Goal: Communication & Community: Answer question/provide support

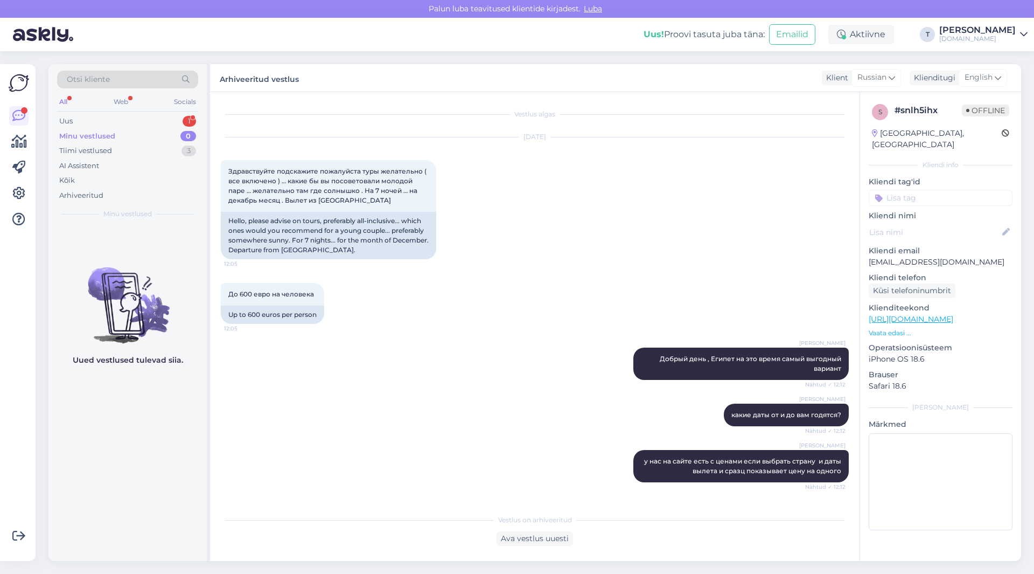
scroll to position [1564, 0]
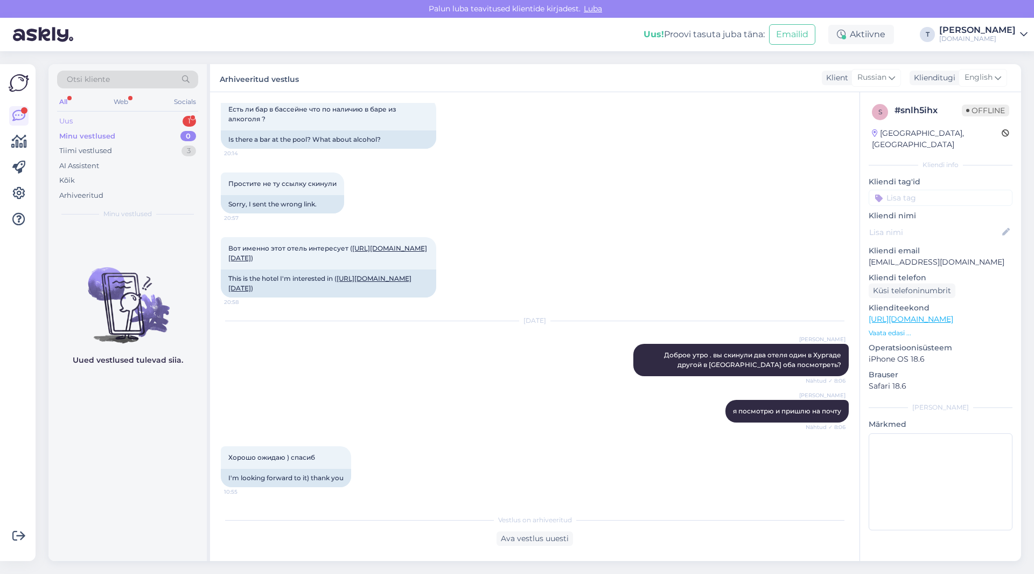
click at [154, 116] on div "Uus 1" at bounding box center [127, 121] width 141 height 15
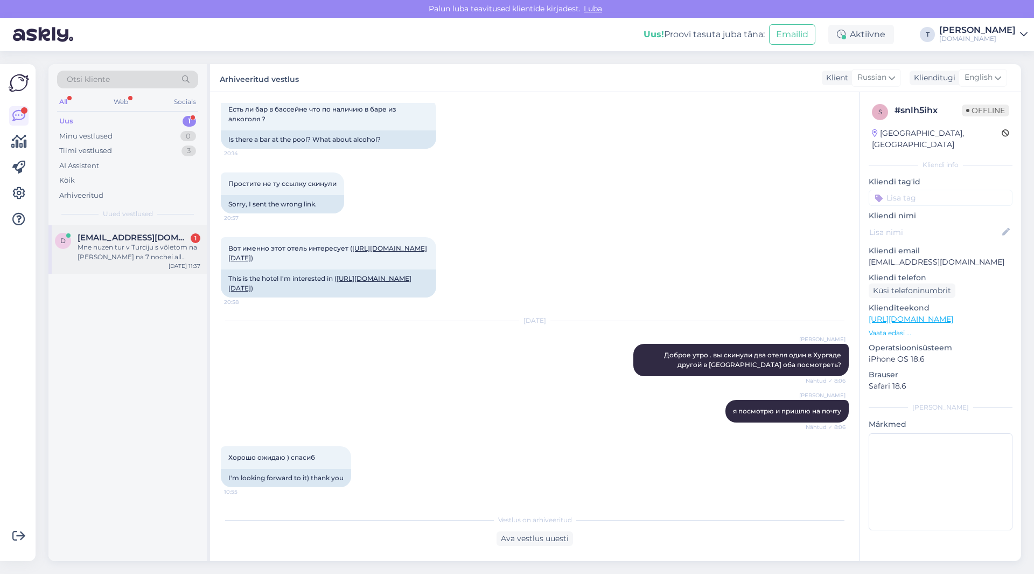
drag, startPoint x: 154, startPoint y: 131, endPoint x: 158, endPoint y: 266, distance: 135.3
click at [158, 266] on div "Otsi kliente All Web Socials Uus 1 Minu vestlused 0 Tiimi vestlused 3 AI Assist…" at bounding box center [129, 312] width 162 height 497
click at [153, 249] on div "Mne nuzen tur v Turciju s võletom na [PERSON_NAME] na 7 nochei all inclusive, k…" at bounding box center [139, 251] width 123 height 19
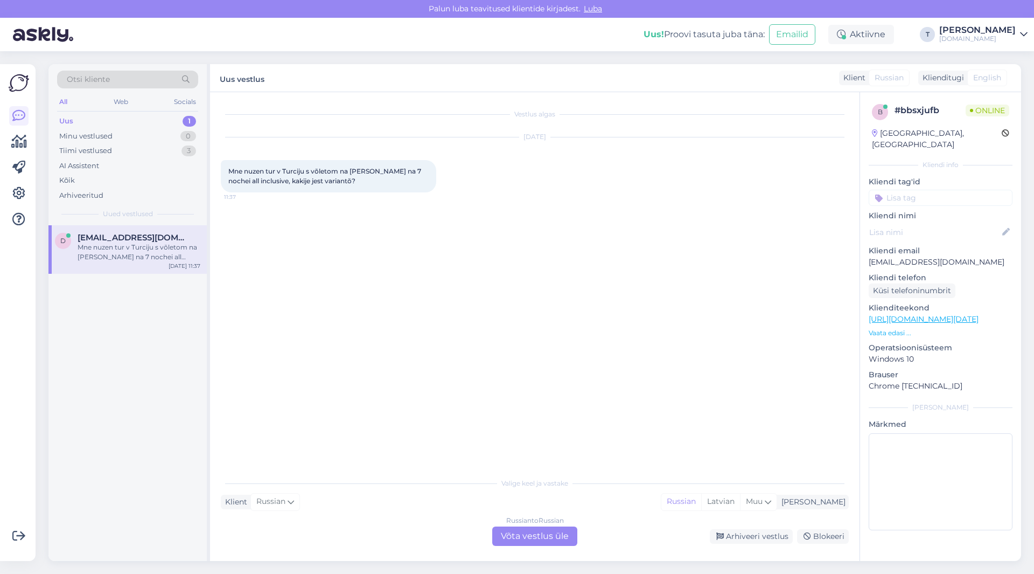
scroll to position [0, 0]
click at [548, 537] on div "Russian to Russian Võta vestlus üle" at bounding box center [534, 535] width 85 height 19
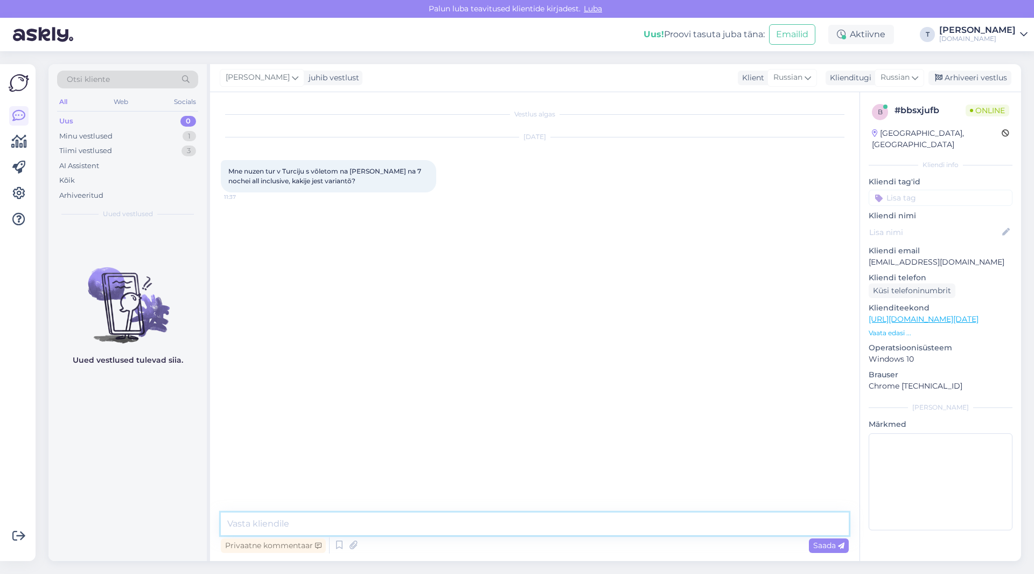
click at [368, 523] on textarea at bounding box center [535, 523] width 628 height 23
type textarea "5.10 есть вылет"
click at [267, 523] on textarea at bounding box center [535, 523] width 628 height 23
type textarea "1.10 и 2.10 так же есть что то"
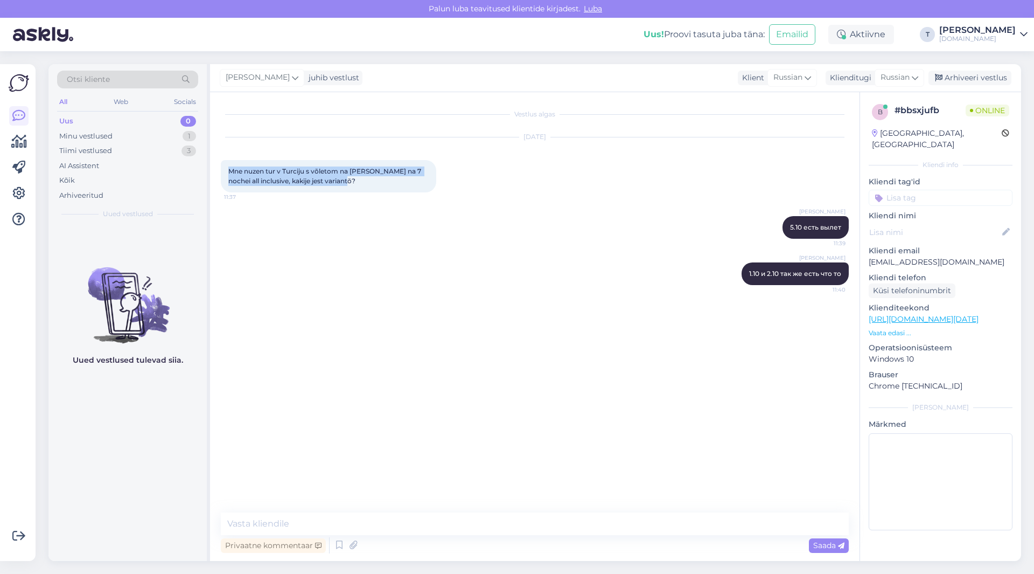
drag, startPoint x: 277, startPoint y: 178, endPoint x: 288, endPoint y: 191, distance: 16.8
click at [214, 162] on div "Vestlus algas [DATE] Mne nuzen tur v Turciju s võletom na [PERSON_NAME] na 7 no…" at bounding box center [535, 326] width 650 height 469
copy span "Mne nuzen tur v Turciju s võletom na [PERSON_NAME] na 7 nochei all inclusive, k…"
click at [895, 328] on p "Vaata edasi ..." at bounding box center [941, 333] width 144 height 10
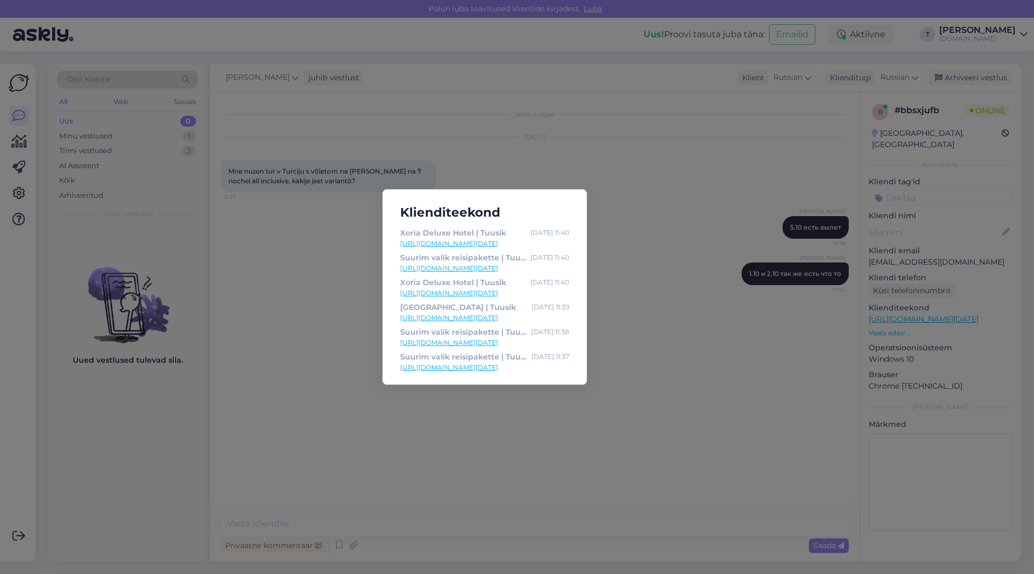
drag, startPoint x: 681, startPoint y: 325, endPoint x: 613, endPoint y: 407, distance: 105.9
click at [681, 325] on div "Klienditeekond Xoria Deluxe Hotel | Tuusik [DATE] 11:40 [URL][DOMAIN_NAME][DATE…" at bounding box center [517, 287] width 1034 height 574
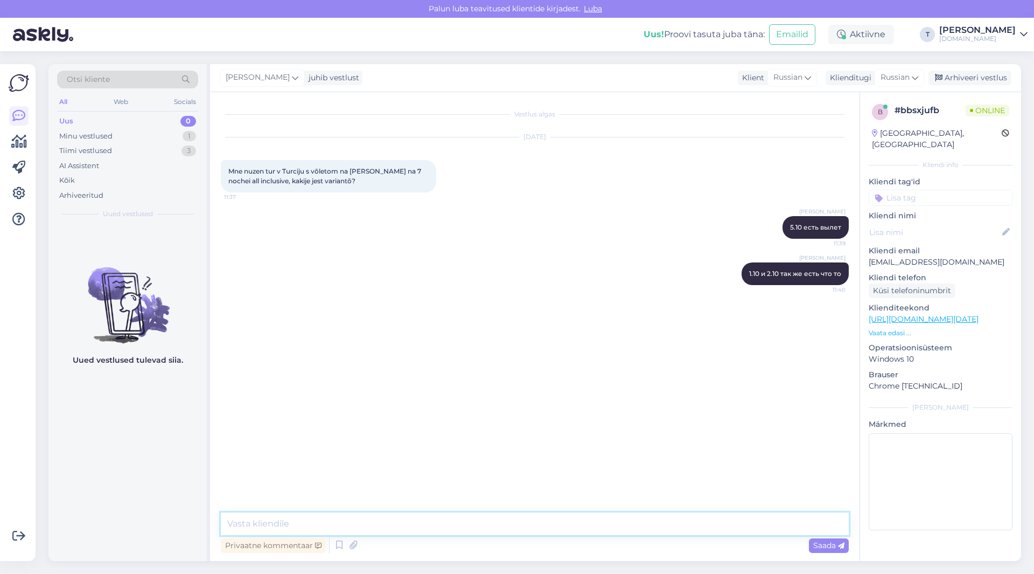
click at [476, 525] on textarea at bounding box center [535, 523] width 628 height 23
type textarea "C"
type textarea "c"
type textarea "скажите какие отели Вас интересуют и смогу выслать"
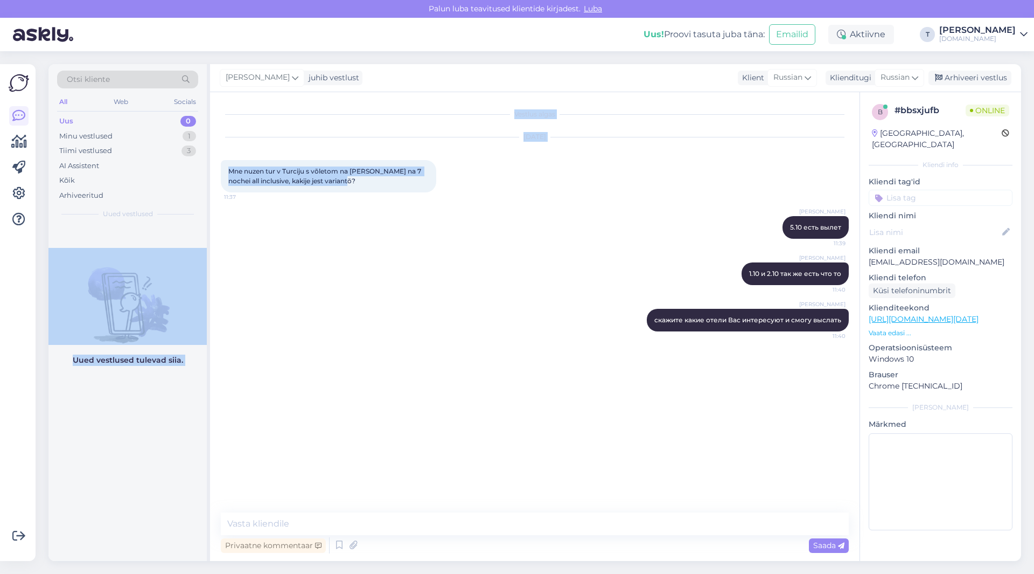
drag, startPoint x: 340, startPoint y: 183, endPoint x: 245, endPoint y: 179, distance: 94.9
click at [207, 176] on div "Otsi kliente All Web Socials Uus 0 Minu vestlused 1 Tiimi vestlused 3 AI Assist…" at bounding box center [534, 312] width 973 height 497
click at [272, 180] on span "Mne nuzen tur v Turciju s võletom na [PERSON_NAME] na 7 nochei all inclusive, k…" at bounding box center [325, 176] width 194 height 18
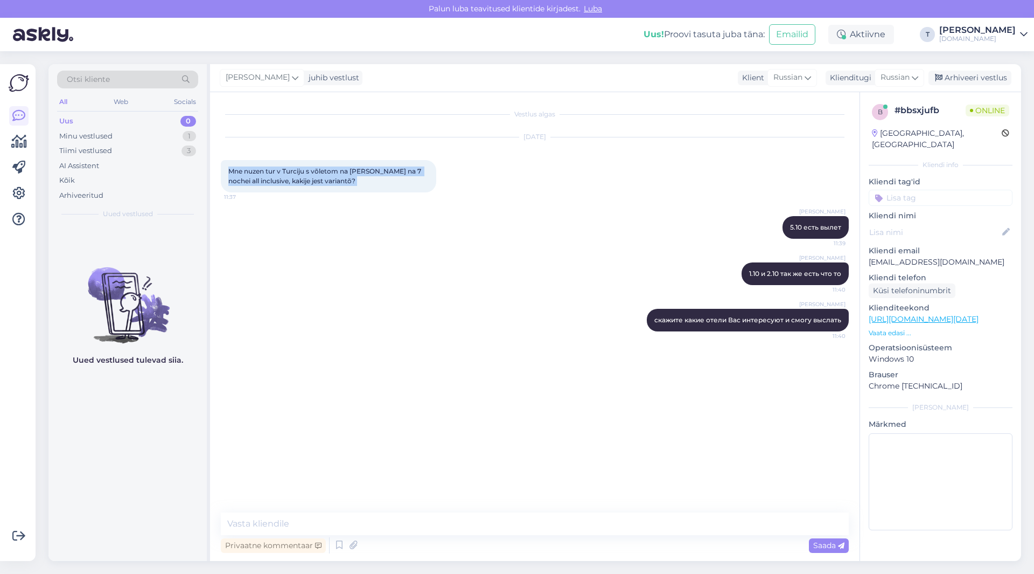
click at [272, 180] on span "Mne nuzen tur v Turciju s võletom na [PERSON_NAME] na 7 nochei all inclusive, k…" at bounding box center [325, 176] width 194 height 18
copy div "Mne nuzen tur v Turciju s võletom na [PERSON_NAME] na 7 nochei all inclusive, k…"
click at [905, 256] on p "[EMAIL_ADDRESS][DOMAIN_NAME]" at bounding box center [941, 261] width 144 height 11
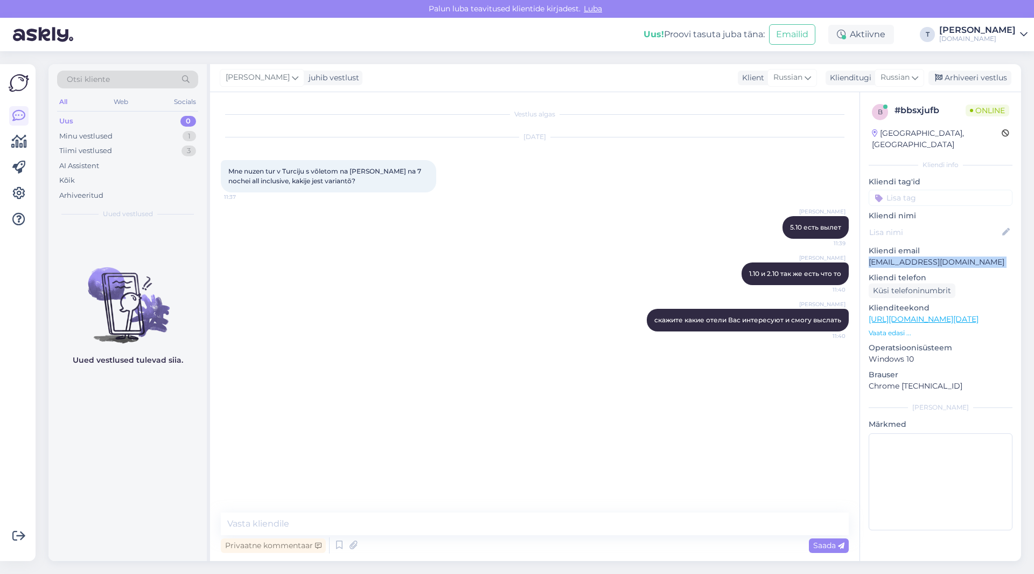
click at [905, 256] on p "[EMAIL_ADDRESS][DOMAIN_NAME]" at bounding box center [941, 261] width 144 height 11
copy p "[EMAIL_ADDRESS][DOMAIN_NAME]"
click at [967, 79] on div "Arhiveeri vestlus" at bounding box center [970, 78] width 83 height 15
click at [146, 147] on div "Tiimi vestlused 3" at bounding box center [127, 150] width 141 height 15
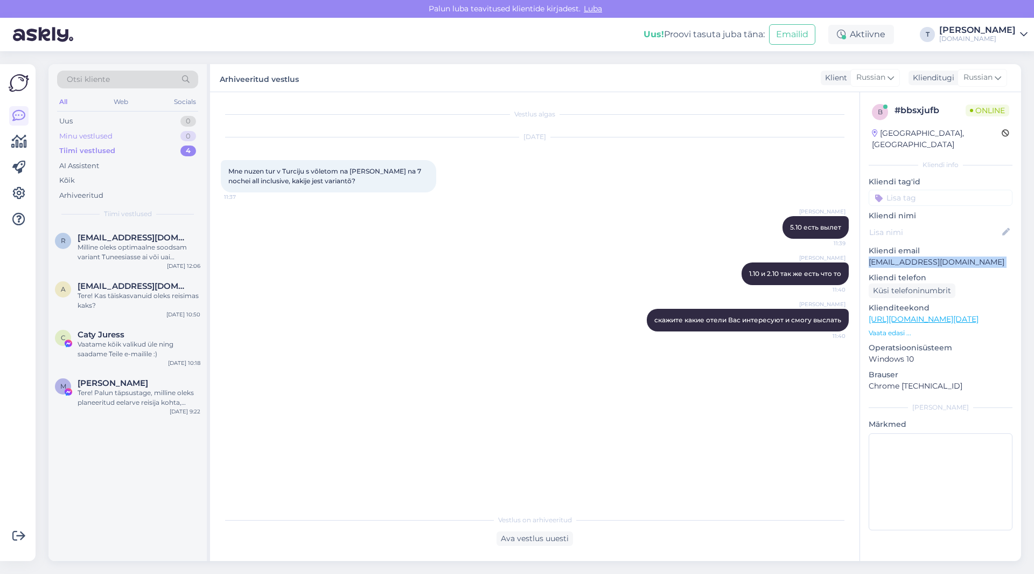
click at [136, 131] on div "Minu vestlused 0" at bounding box center [127, 136] width 141 height 15
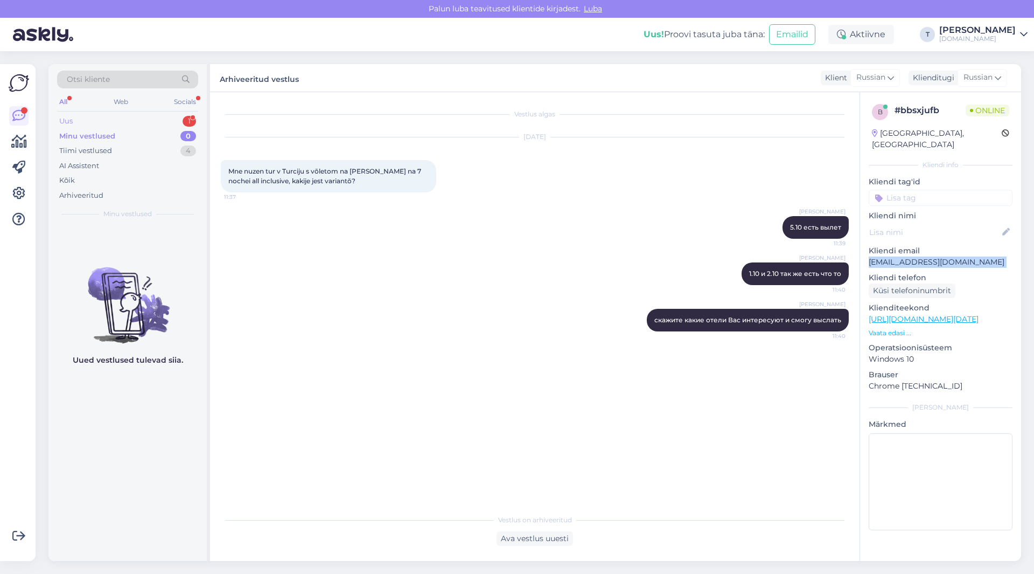
click at [155, 120] on div "Uus 1" at bounding box center [127, 121] width 141 height 15
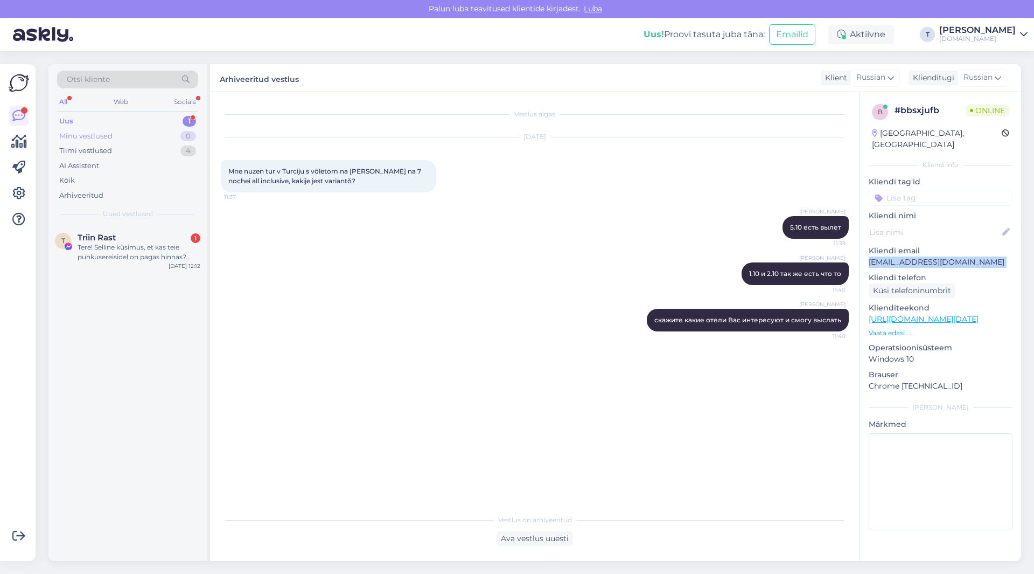
click at [156, 133] on div "Minu vestlused 0" at bounding box center [127, 136] width 141 height 15
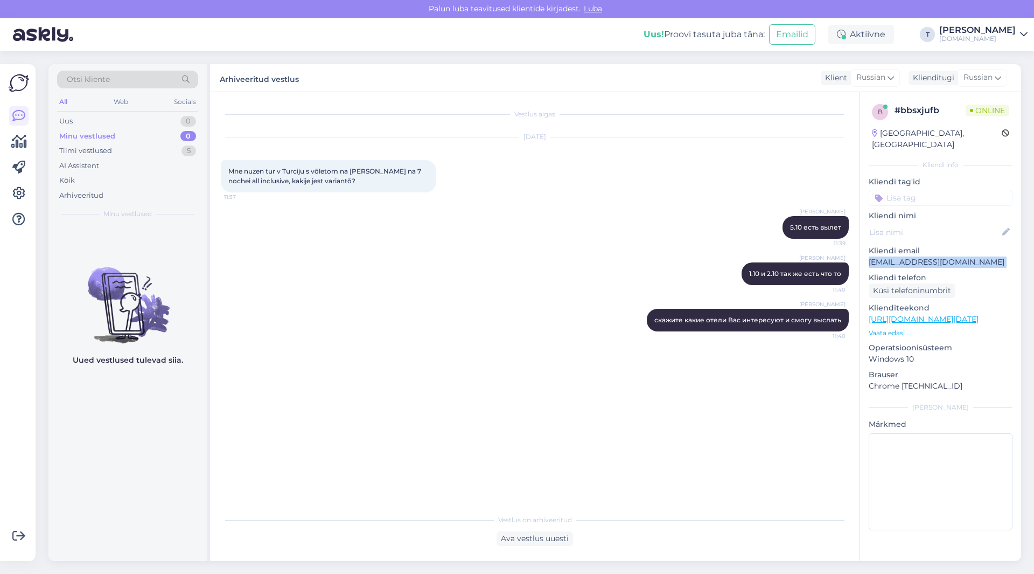
click at [166, 136] on div "Minu vestlused 0" at bounding box center [127, 136] width 141 height 15
click at [172, 148] on div "Tiimi vestlused 5" at bounding box center [127, 150] width 141 height 15
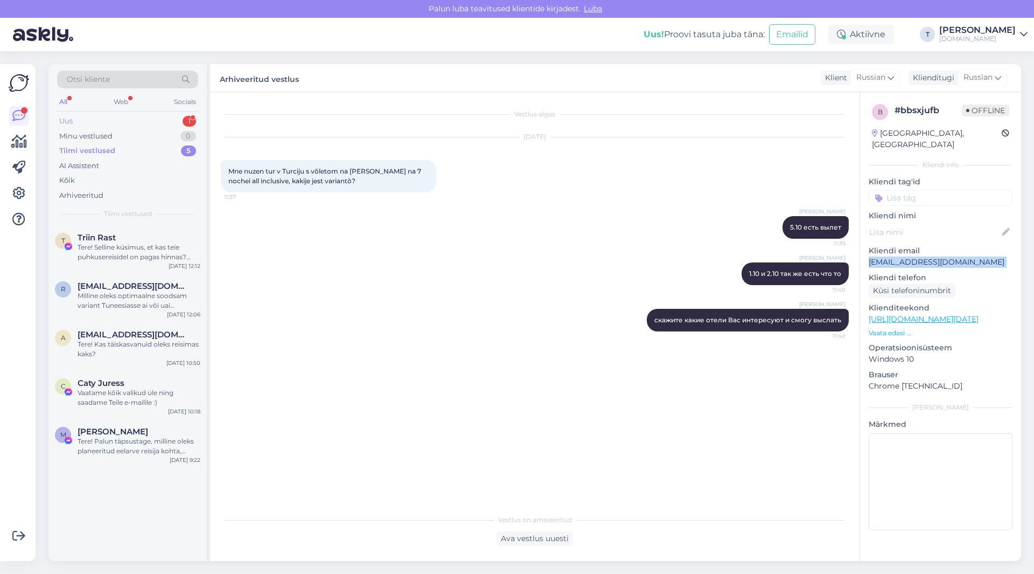
click at [157, 120] on div "Uus 1" at bounding box center [127, 121] width 141 height 15
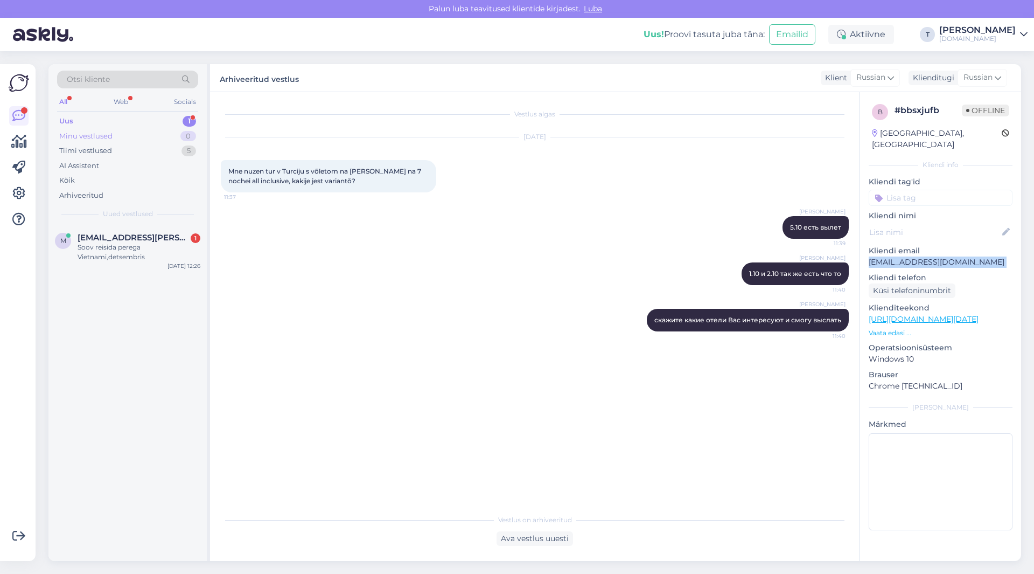
click at [117, 140] on div "Minu vestlused 0" at bounding box center [127, 136] width 141 height 15
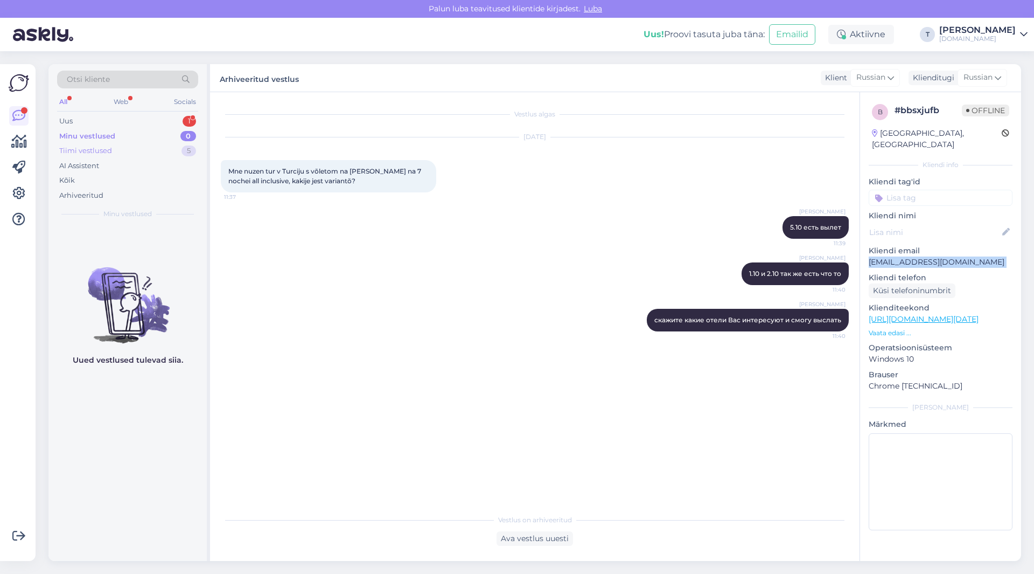
click at [127, 154] on div "Tiimi vestlused 5" at bounding box center [127, 150] width 141 height 15
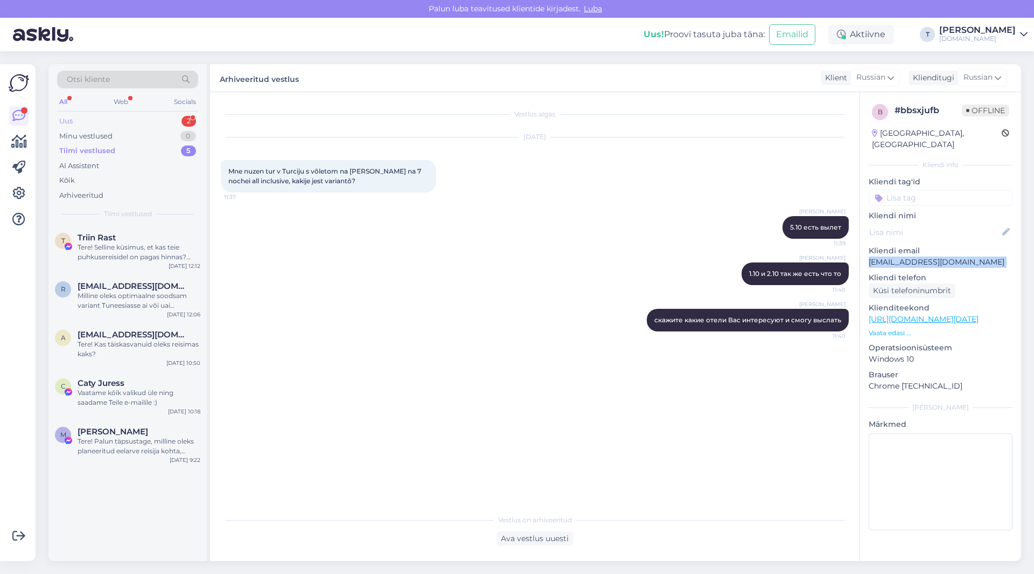
click at [146, 120] on div "Uus 2" at bounding box center [127, 121] width 141 height 15
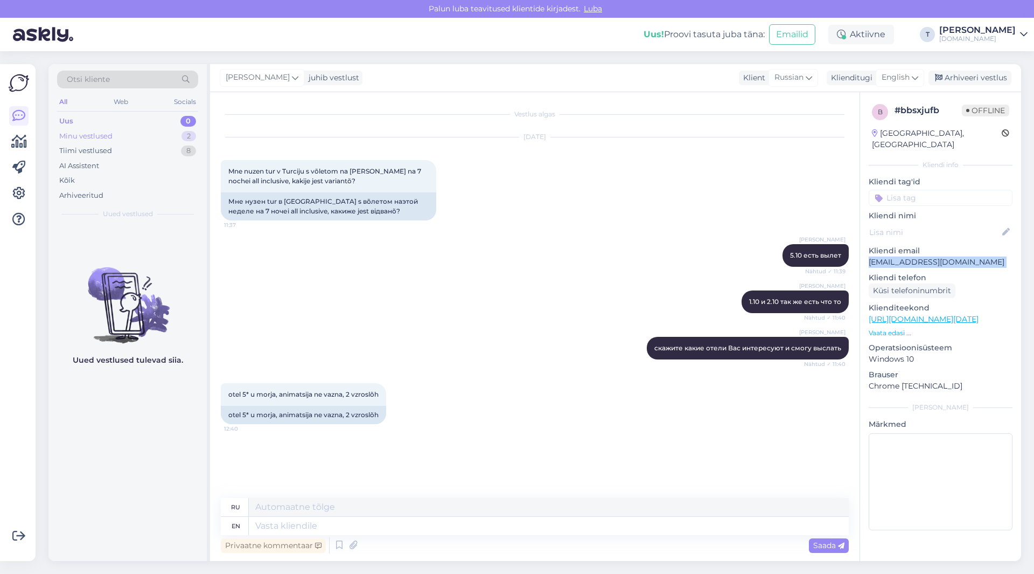
click at [134, 138] on div "Minu vestlused 2" at bounding box center [127, 136] width 141 height 15
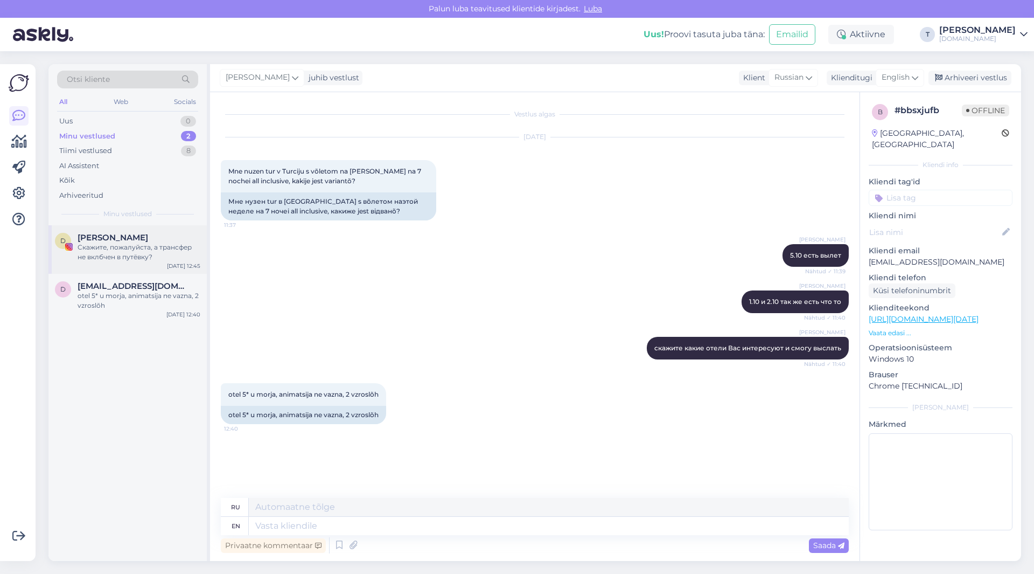
click at [113, 253] on div "Скажите, пожалуйста, а трансфер не вклбчен в путёвку?" at bounding box center [139, 251] width 123 height 19
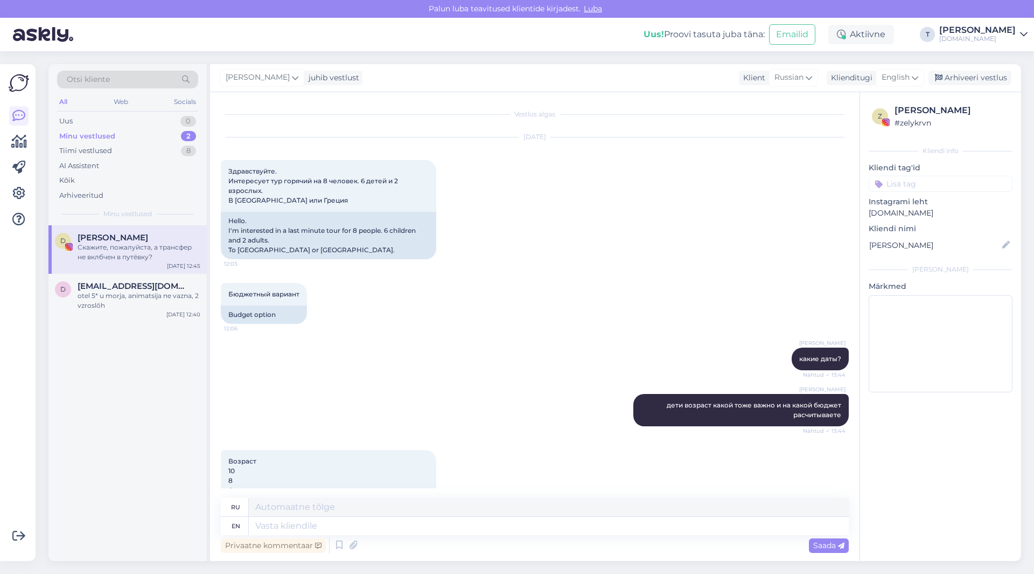
scroll to position [3082, 0]
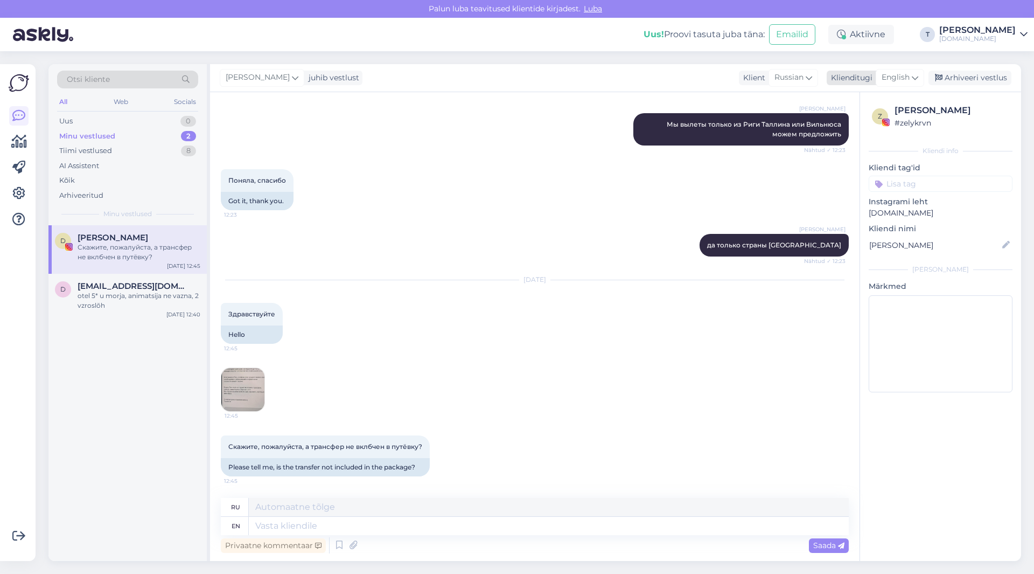
click at [898, 78] on span "English" at bounding box center [896, 78] width 28 height 12
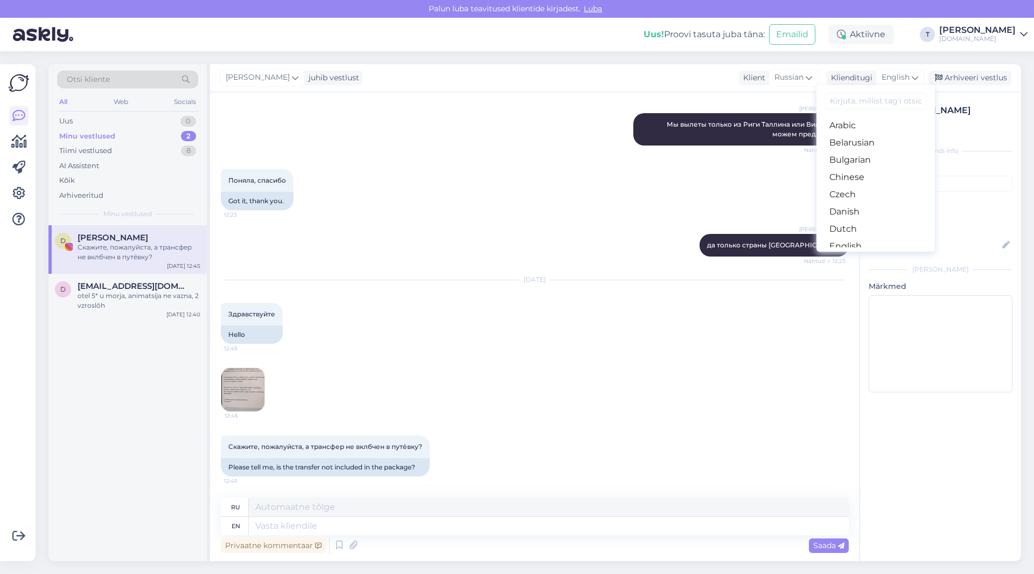
click at [860, 548] on link "Russian" at bounding box center [876, 556] width 119 height 17
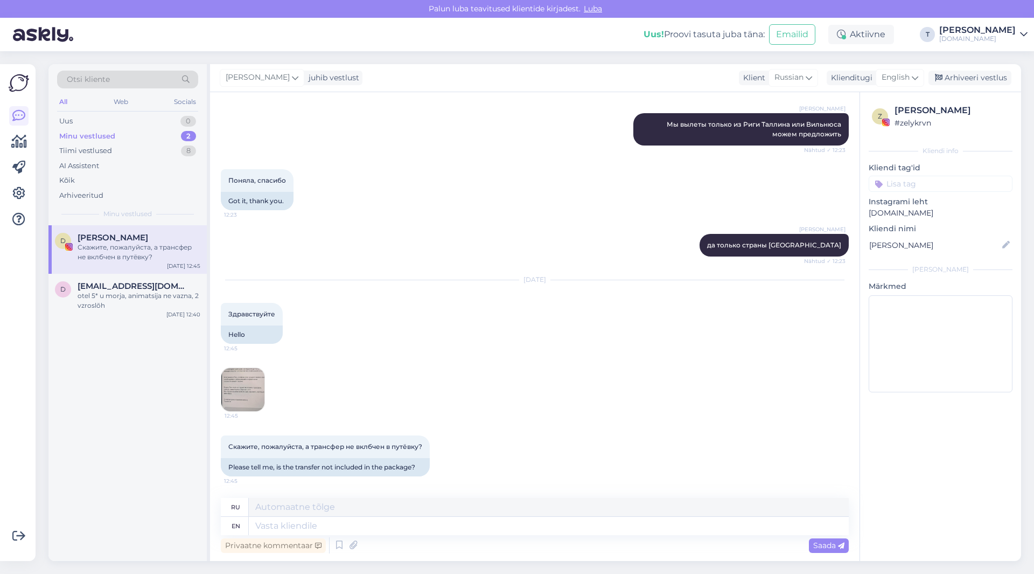
scroll to position [3067, 0]
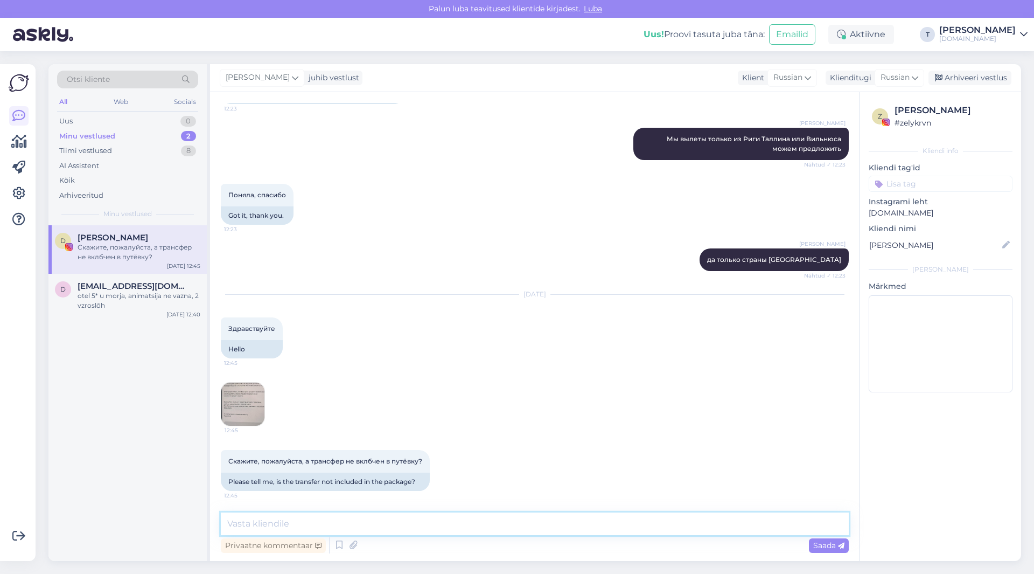
click at [361, 520] on textarea at bounding box center [535, 523] width 628 height 23
type textarea "да включен трансфер"
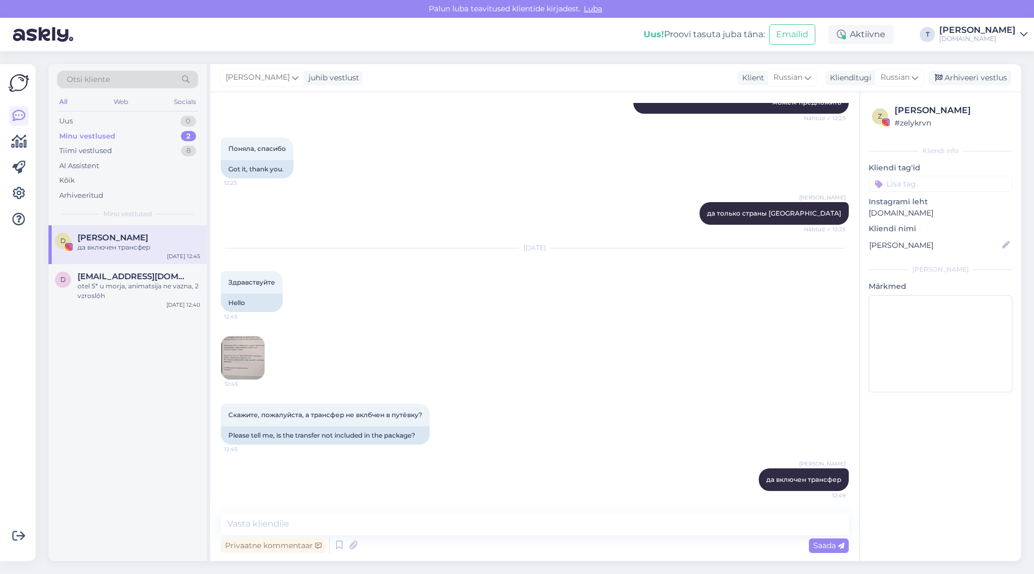
click at [243, 360] on img at bounding box center [242, 357] width 43 height 43
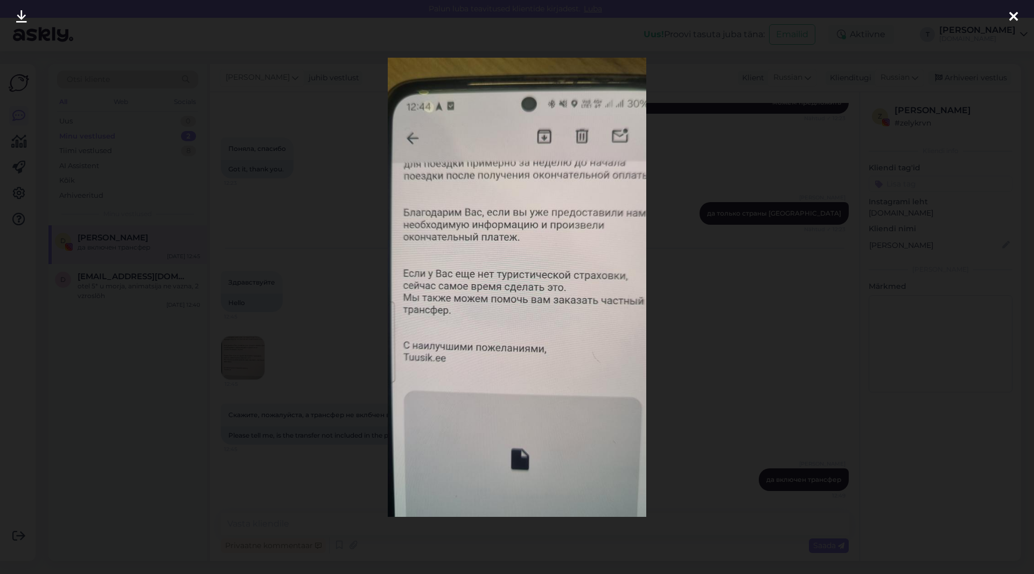
click at [685, 265] on div at bounding box center [517, 287] width 1034 height 574
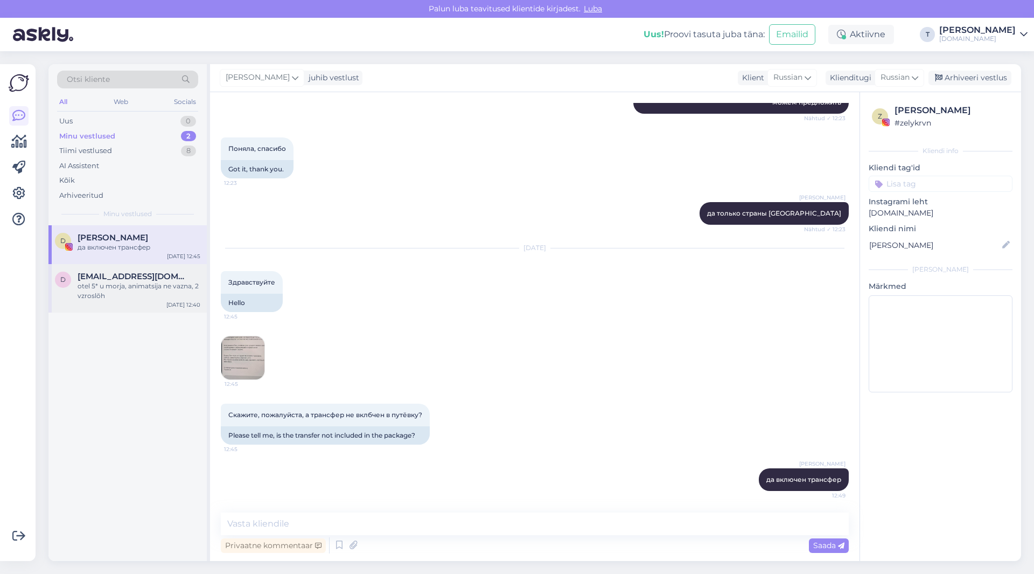
click at [138, 282] on div "otel 5* u morja, animatsija ne vazna, 2 vzroslõh" at bounding box center [139, 290] width 123 height 19
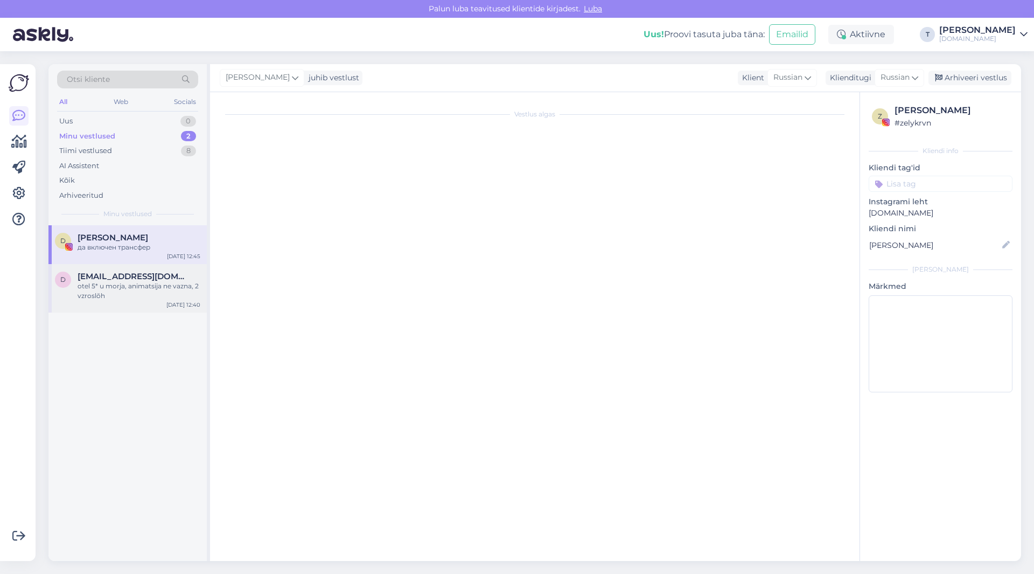
scroll to position [0, 0]
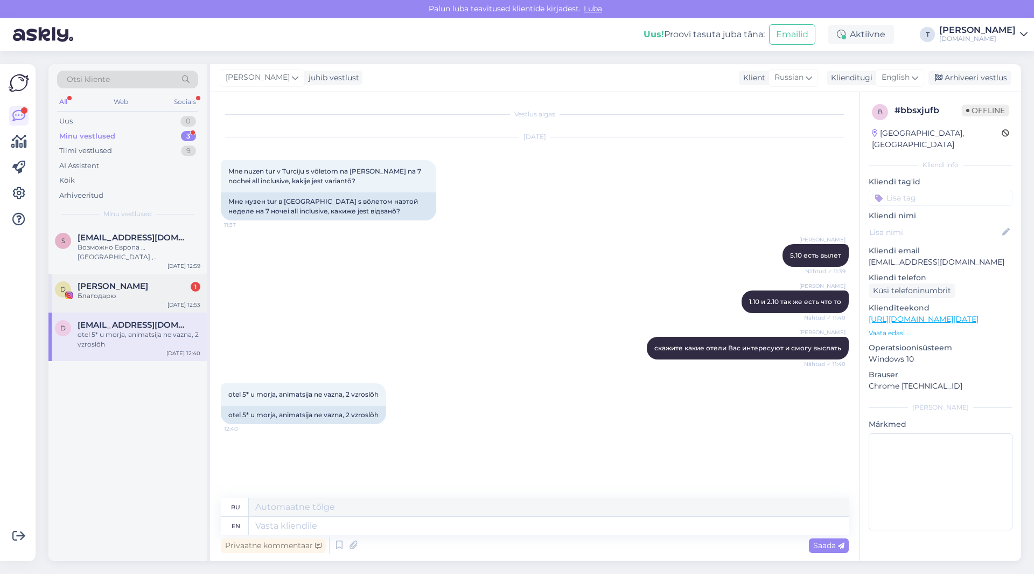
click at [123, 288] on span "[PERSON_NAME]" at bounding box center [113, 286] width 71 height 10
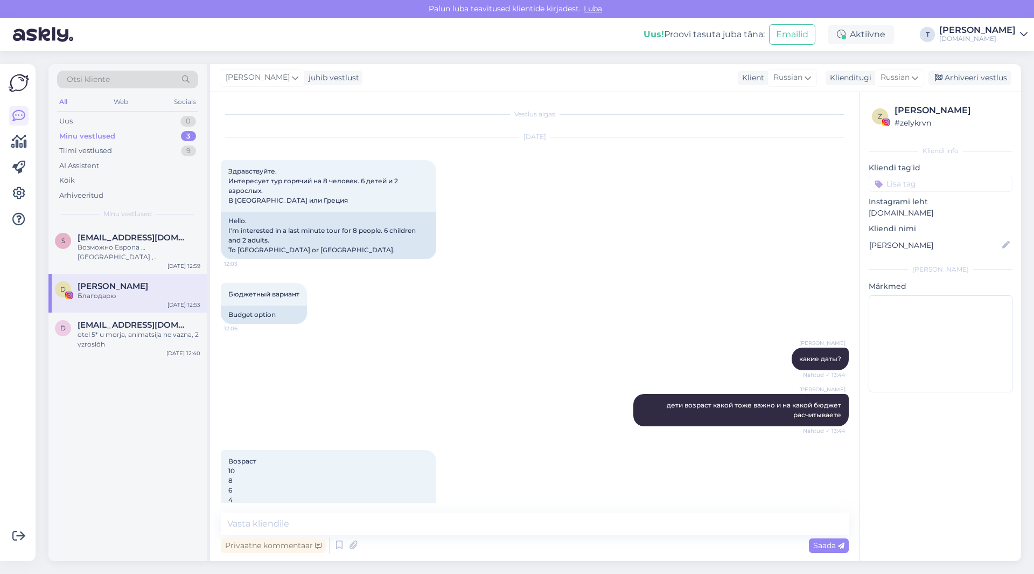
scroll to position [3160, 0]
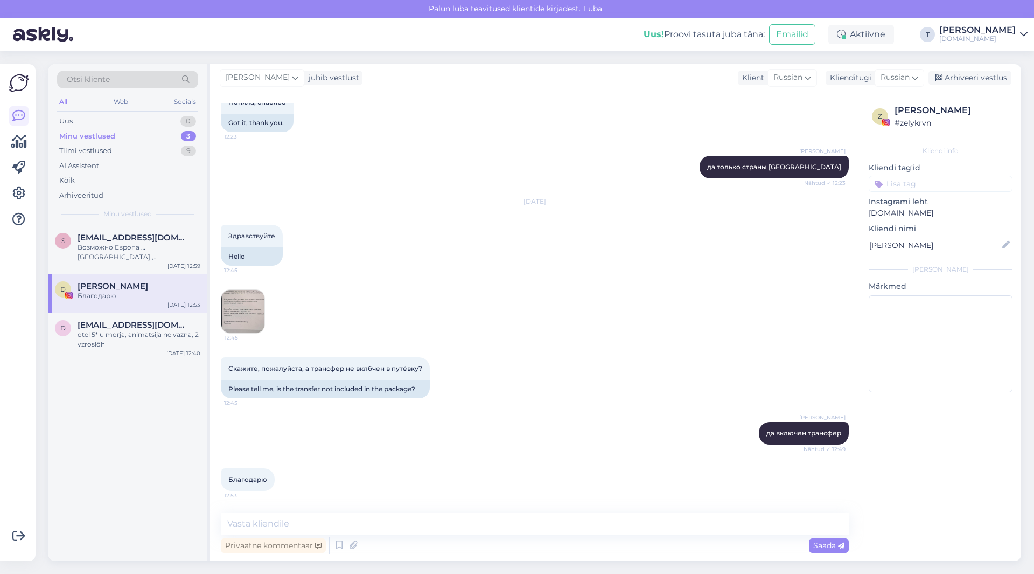
click at [241, 310] on img at bounding box center [242, 311] width 43 height 43
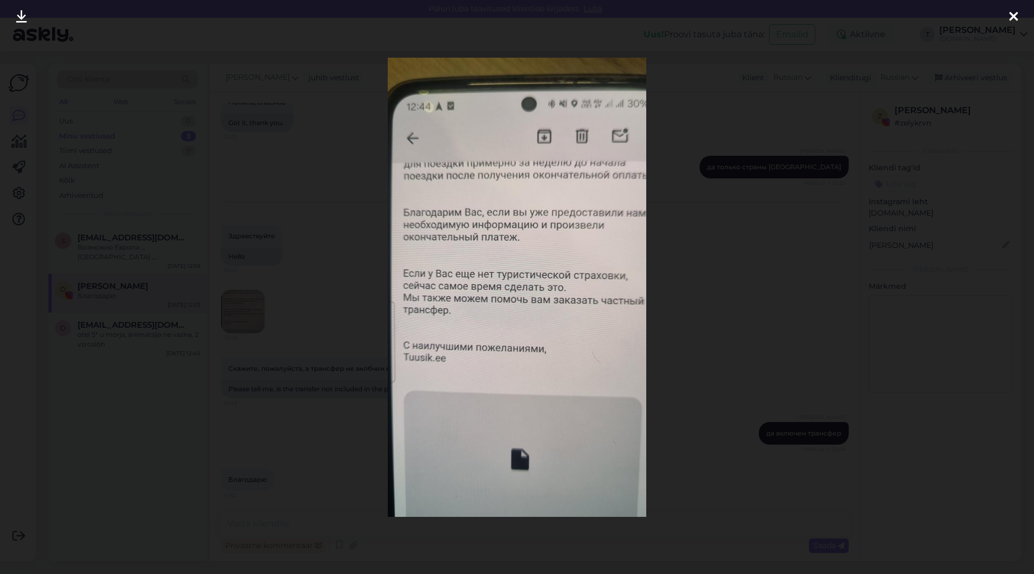
click at [708, 292] on div at bounding box center [517, 287] width 1034 height 574
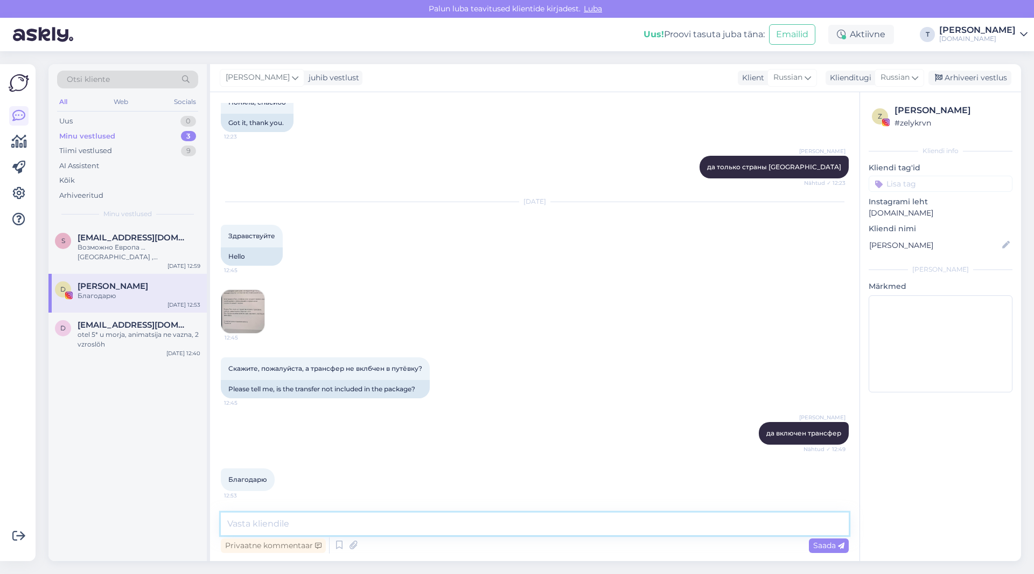
click at [438, 518] on textarea at bounding box center [535, 523] width 628 height 23
type textarea "там предлагается частный ))) потому наверное запутали вас))))"
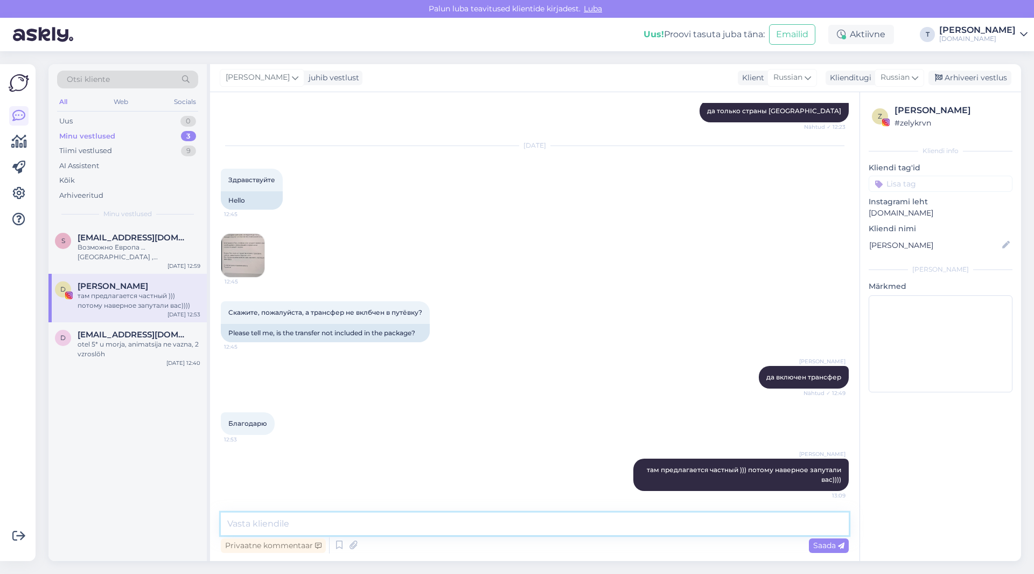
scroll to position [3262, 0]
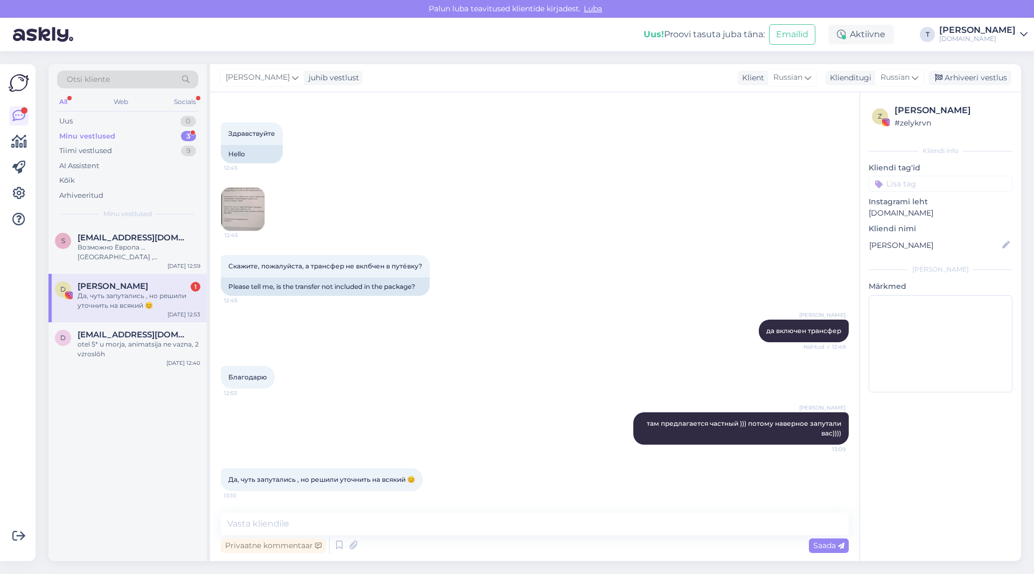
drag, startPoint x: 942, startPoint y: 110, endPoint x: 895, endPoint y: 109, distance: 46.3
click at [895, 109] on div "[PERSON_NAME]" at bounding box center [952, 110] width 115 height 13
copy div "[PERSON_NAME]"
click at [408, 526] on textarea at bounding box center [535, 523] width 628 height 23
type textarea "правильно если вопросы всегда задавайтекстати"
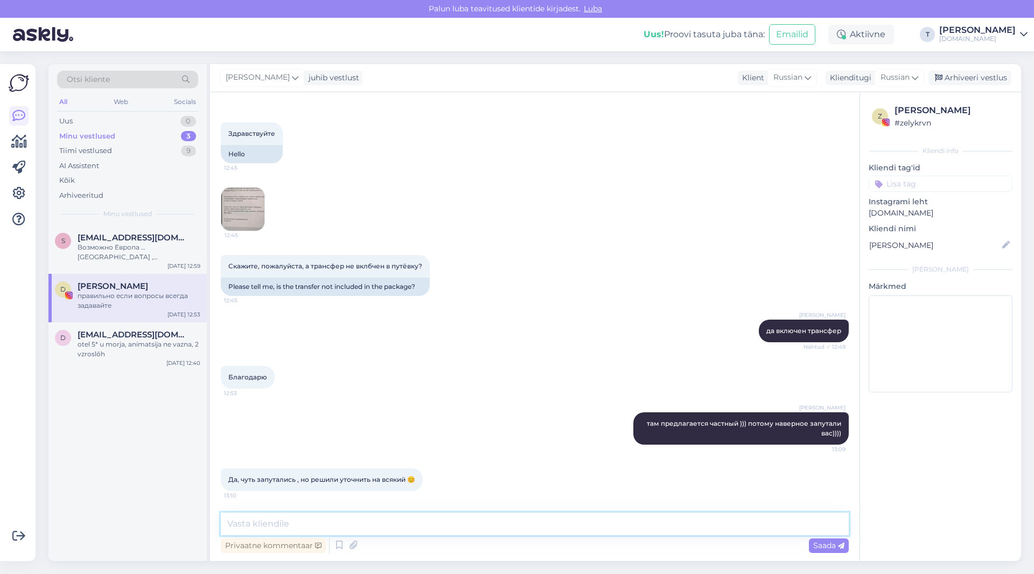
scroll to position [3309, 0]
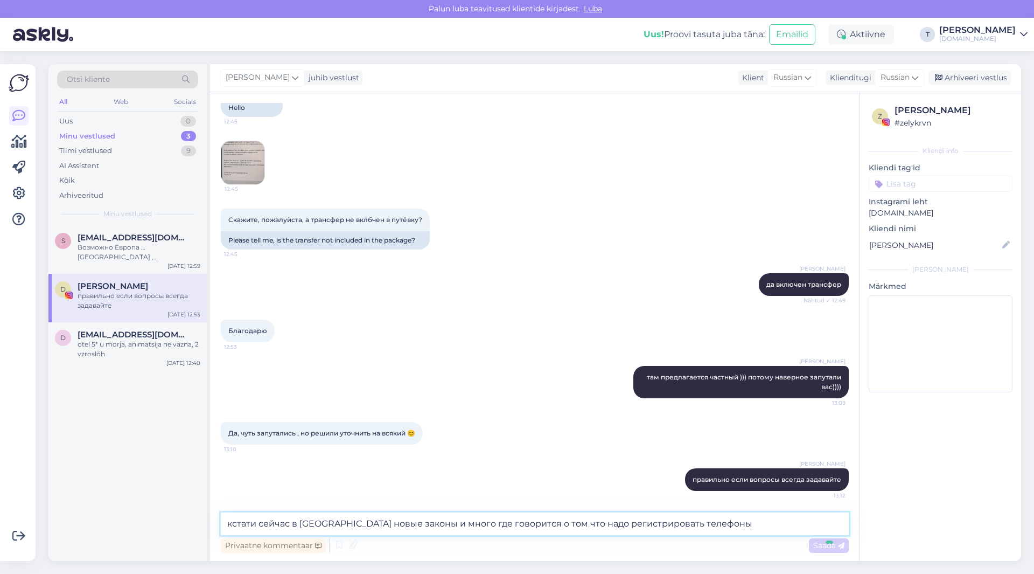
type textarea "кстати сейчас в [GEOGRAPHIC_DATA] новые законы и много где говорится о том что …"
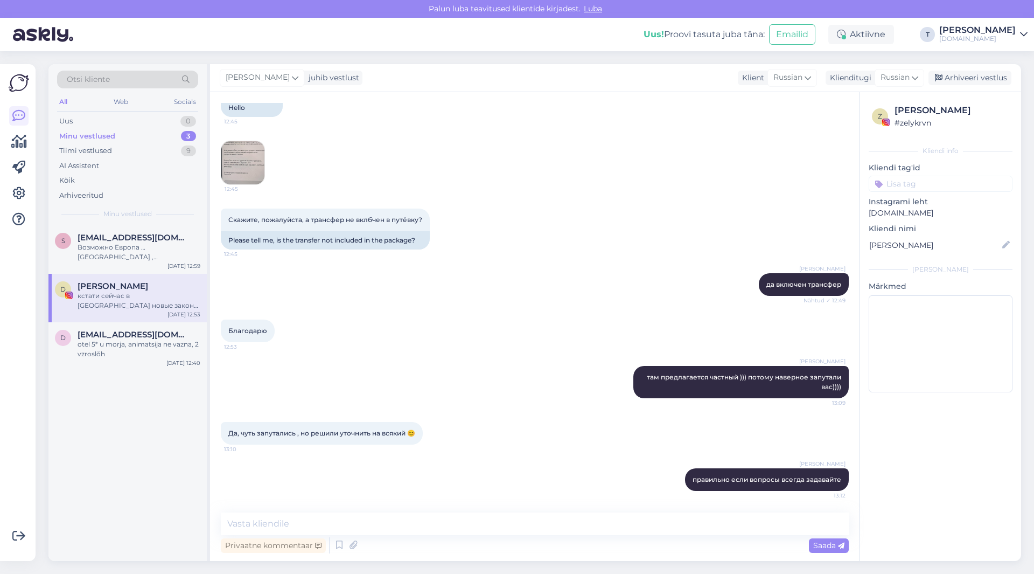
scroll to position [3365, 0]
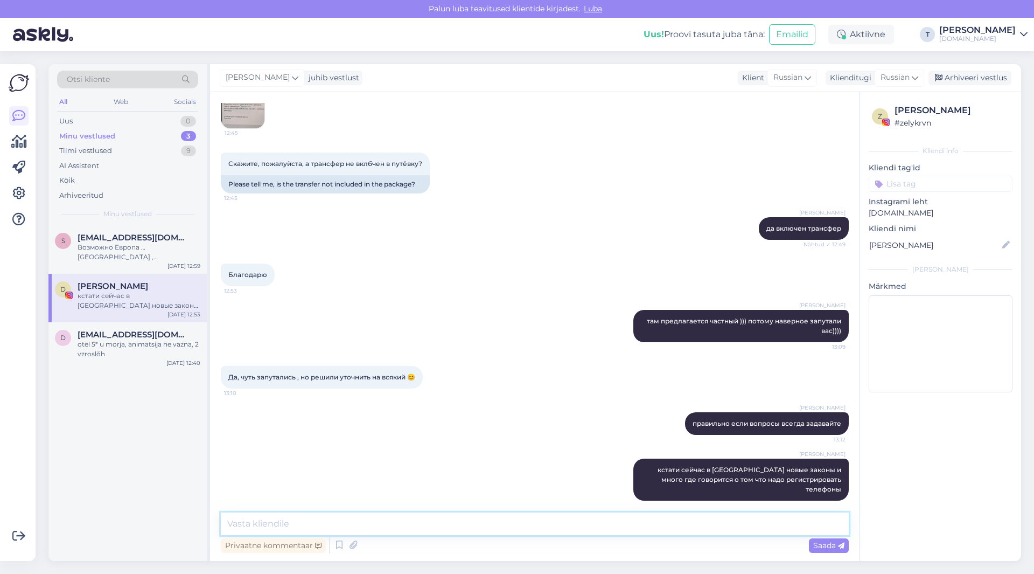
click at [470, 525] on textarea at bounding box center [535, 523] width 628 height 23
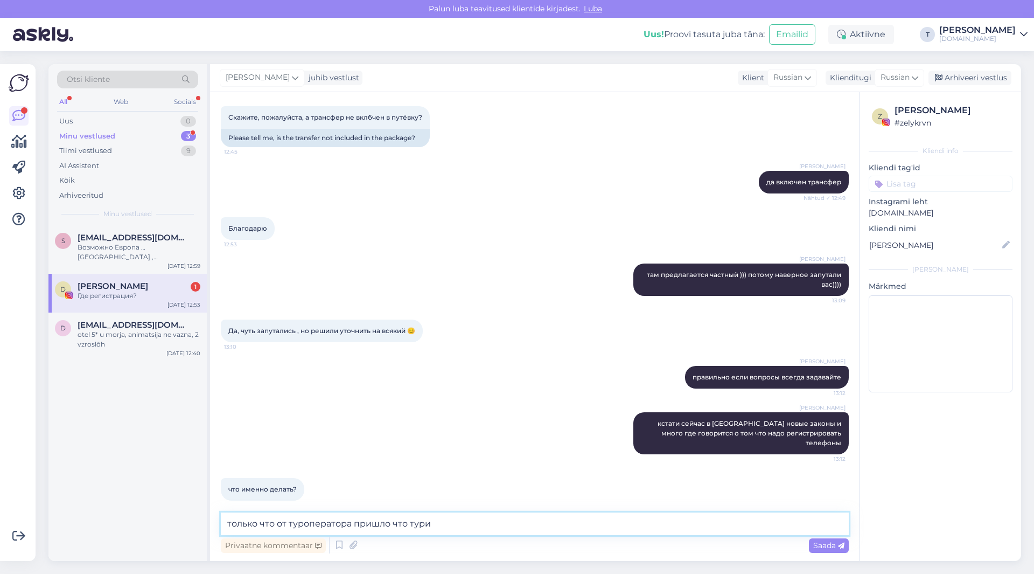
scroll to position [3457, 0]
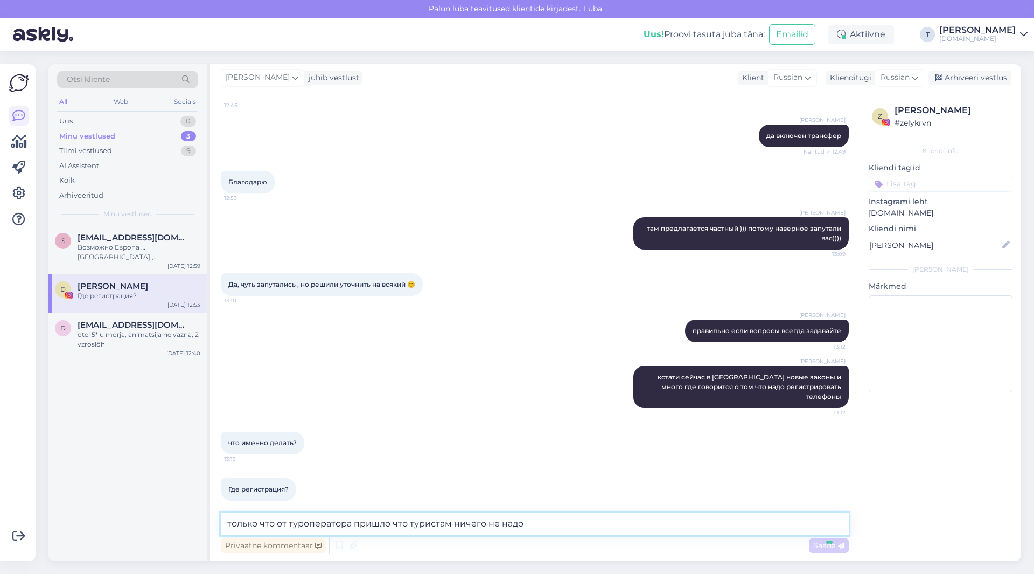
paste textarea "Loremipsumdol Sitame consect adipi elits doeiusm temporincid utlaboree dolorema…"
type textarea "loremi dol si ametconsecte adipis eli seddoeiu tempor in utlaBoreetdolorem Aliq…"
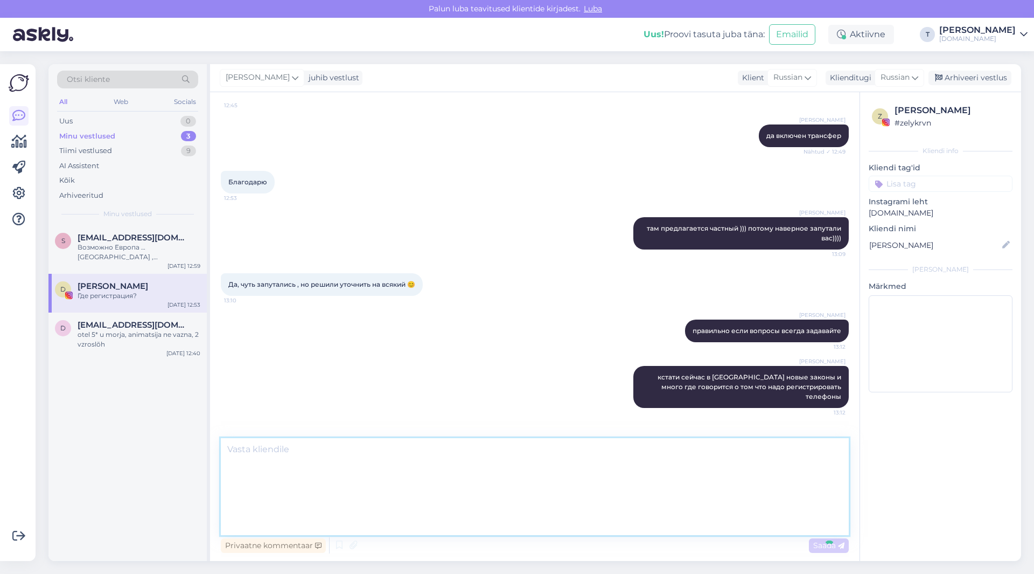
scroll to position [0, 0]
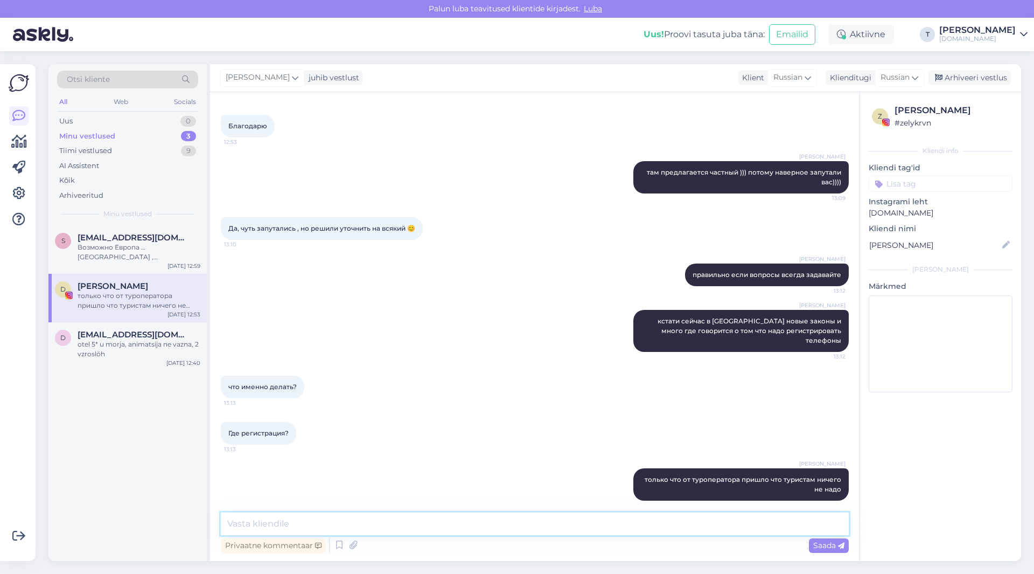
drag, startPoint x: 466, startPoint y: 514, endPoint x: 466, endPoint y: 523, distance: 8.6
drag, startPoint x: 466, startPoint y: 523, endPoint x: 455, endPoint y: 523, distance: 11.3
click at [455, 523] on textarea at bounding box center [535, 523] width 628 height 23
paste textarea "Loremipsumdol Sitame consect adipi elits doeiusm temporincid utlaboree dolorema…"
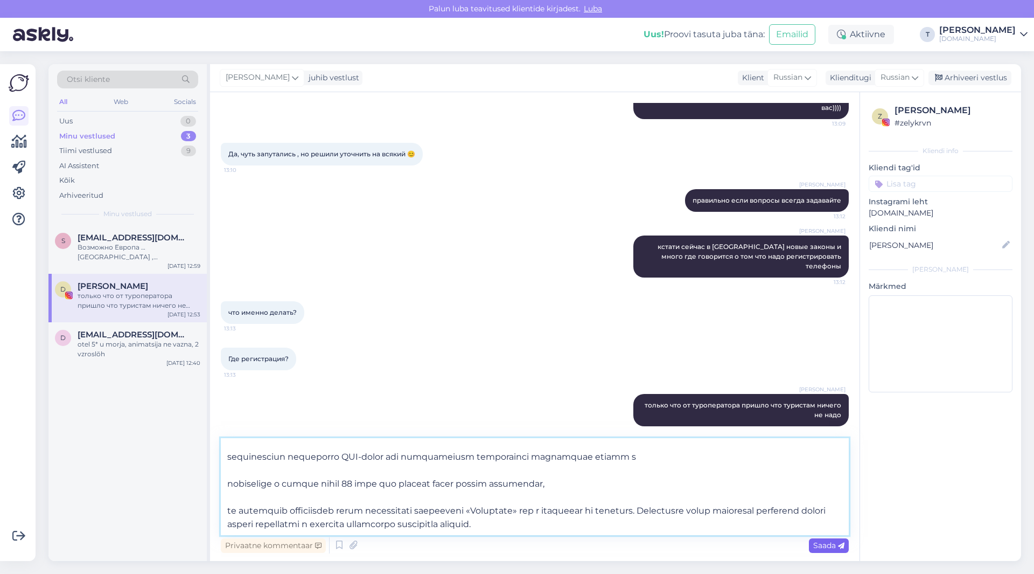
type textarea "Loremipsumdol Sitame consect adipi elits doeiusm temporincid utlaboree dolorema…"
click at [814, 545] on span "Saada" at bounding box center [828, 545] width 31 height 10
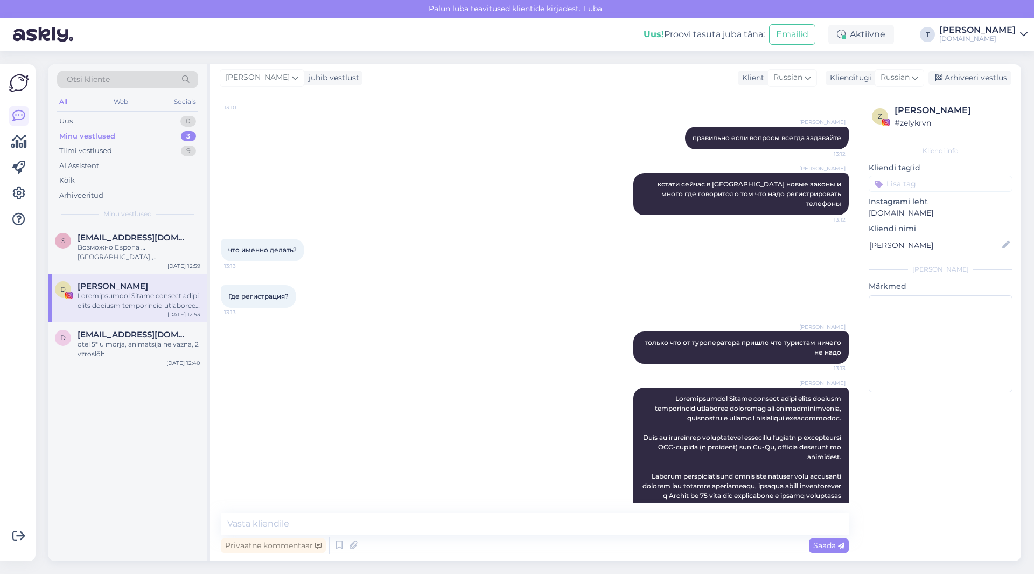
scroll to position [3812, 0]
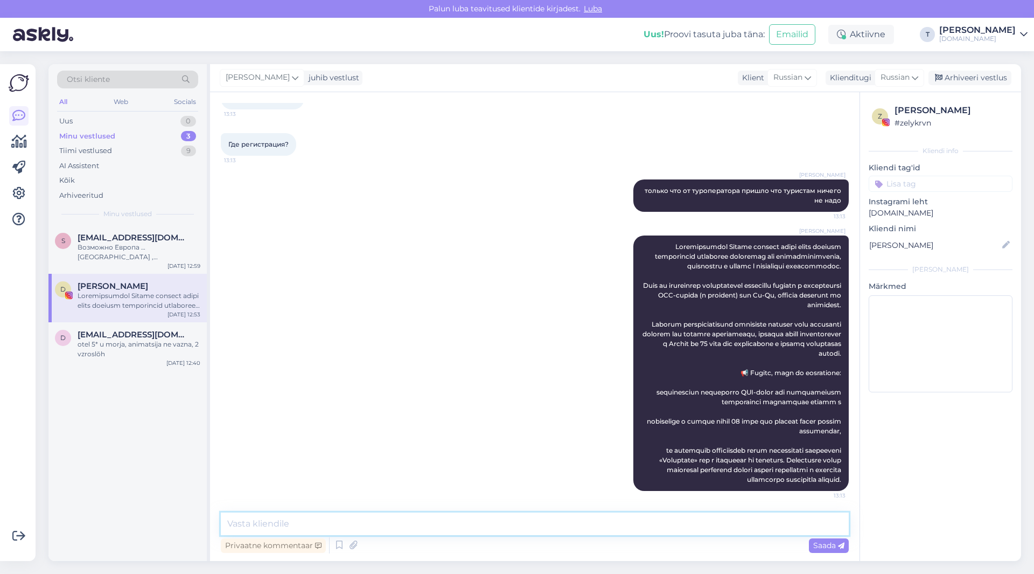
click at [541, 525] on textarea at bounding box center [535, 523] width 628 height 23
type textarea "т"
type textarea "но если покупать их местную карту то надо прос"
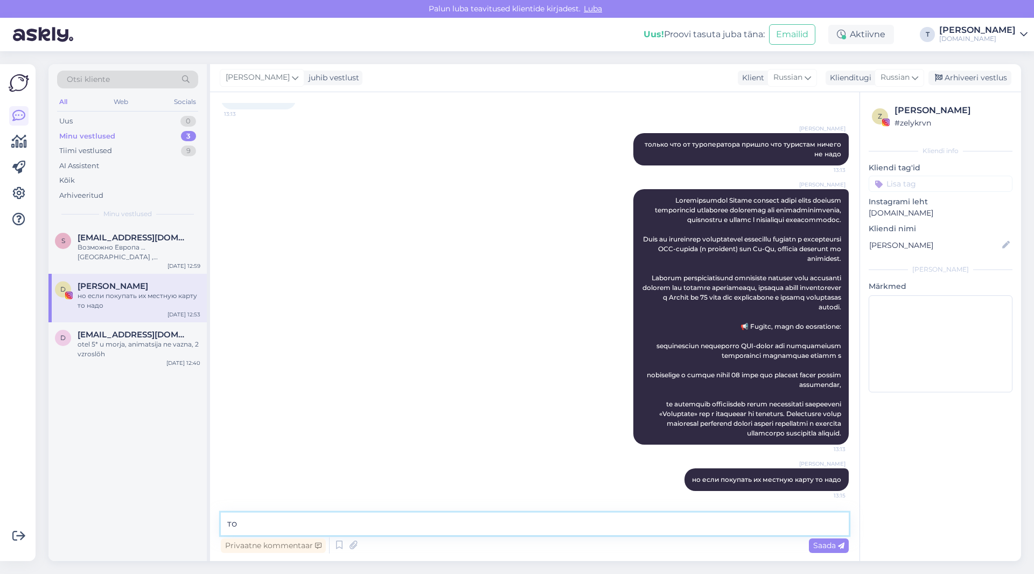
type textarea "т"
type textarea "просто у всех был вопрос на счёт того как теперь свои телефоны ввозить и надо л…"
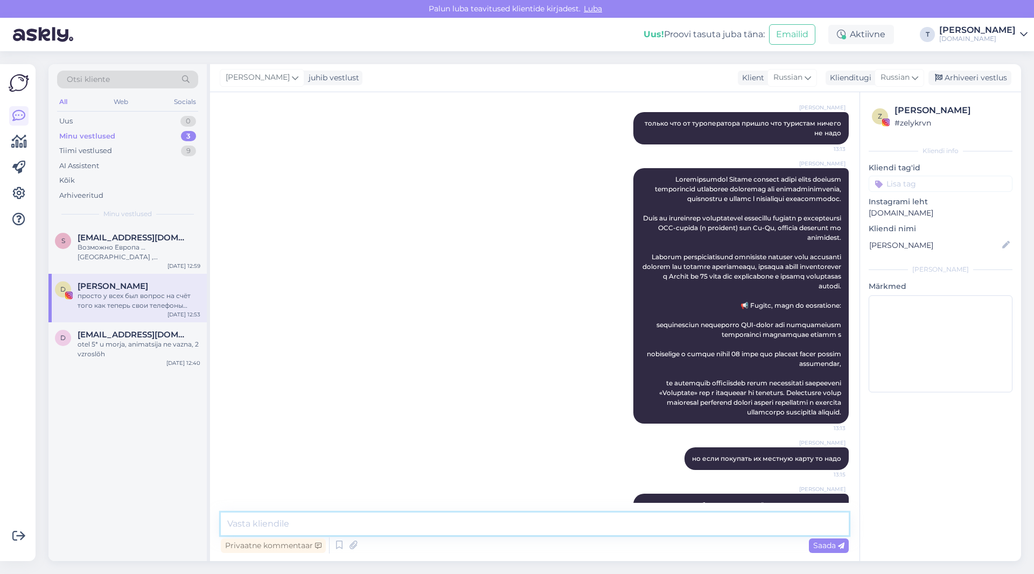
scroll to position [3914, 0]
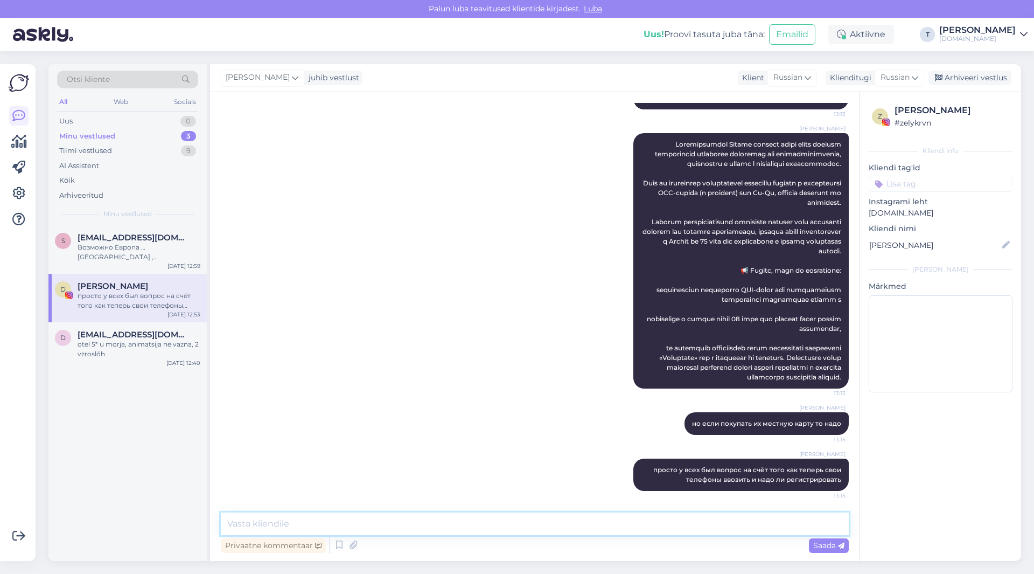
click at [394, 523] on textarea at bounding box center [535, 523] width 628 height 23
type textarea "в любом случае вы все можете так же уточнить в самом аэропорту"
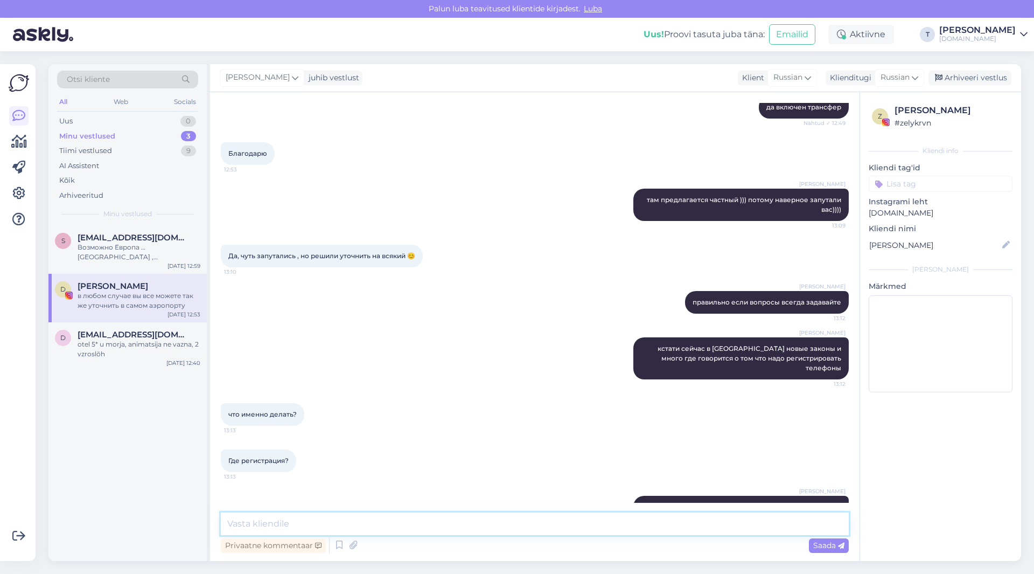
scroll to position [3485, 0]
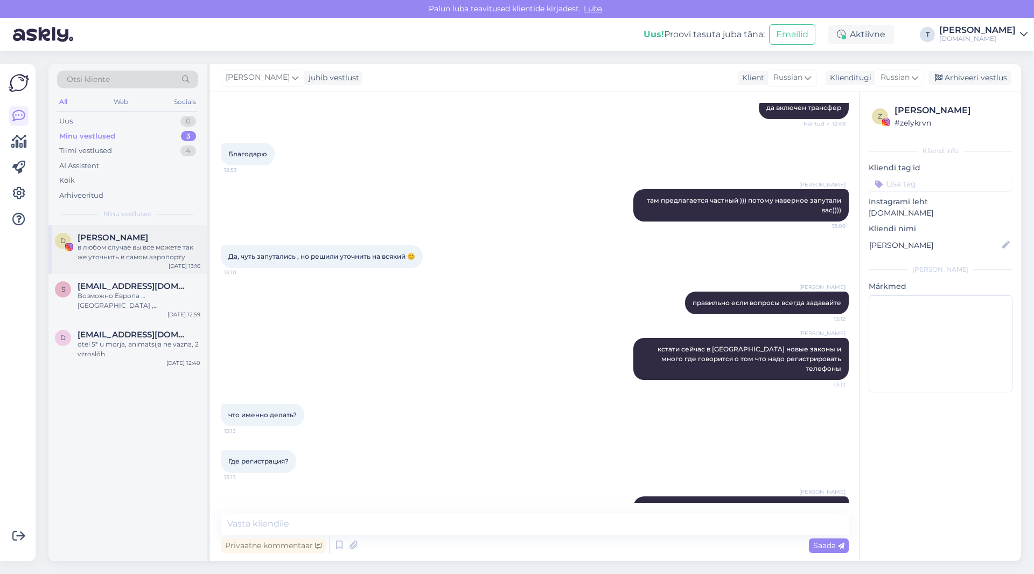
click at [112, 256] on div "в любом случае вы все можете так же уточнить в самом аэропорту" at bounding box center [139, 251] width 123 height 19
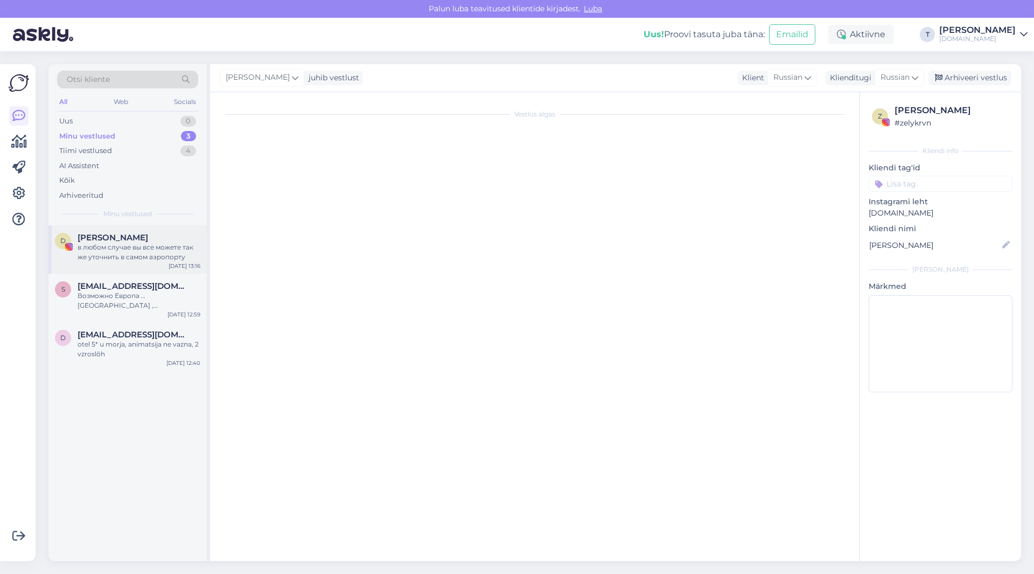
scroll to position [3970, 0]
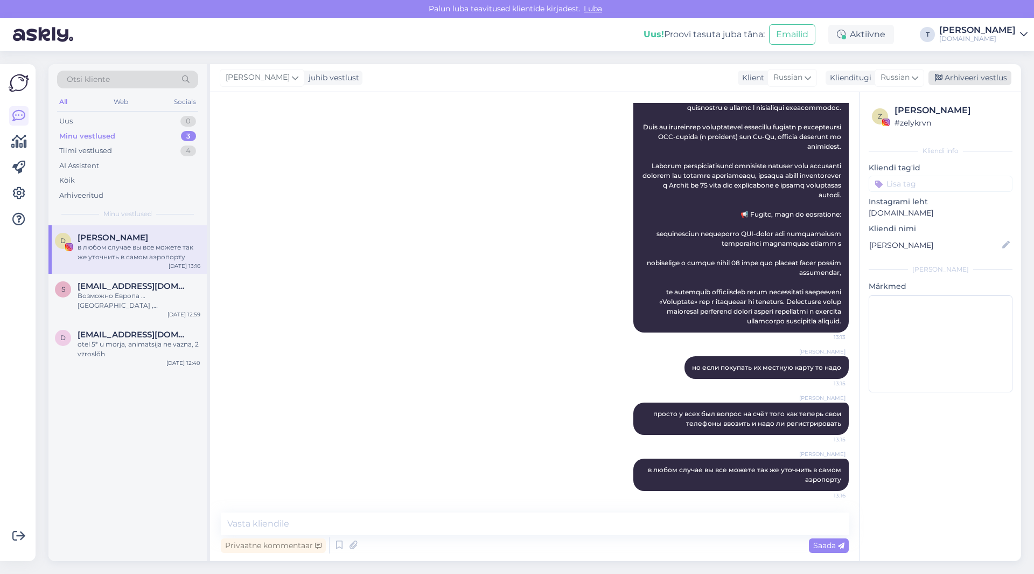
click at [966, 76] on div "Arhiveeri vestlus" at bounding box center [970, 78] width 83 height 15
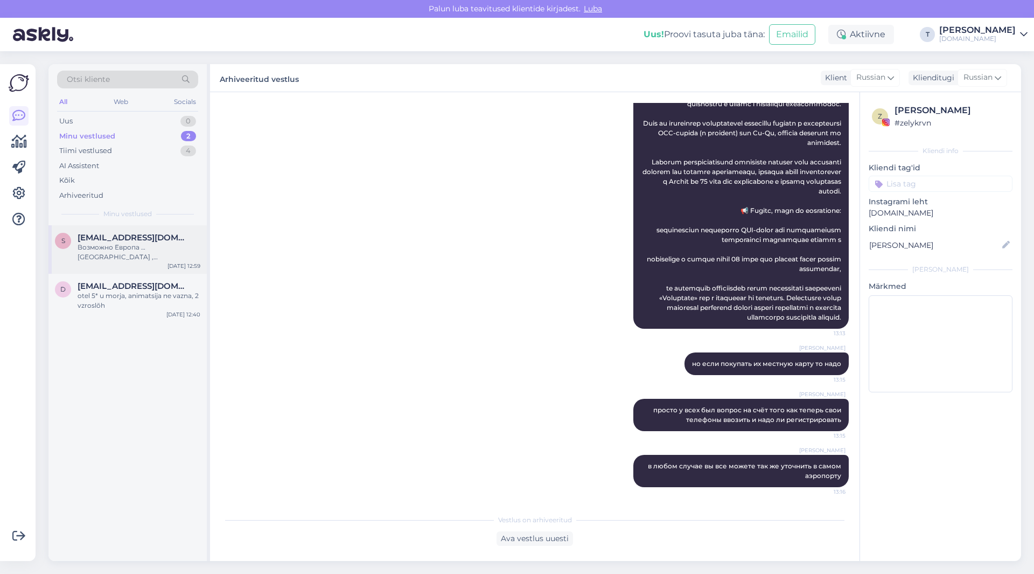
click at [142, 248] on div "Возможно Европа … [GEOGRAPHIC_DATA] , [GEOGRAPHIC_DATA]" at bounding box center [139, 251] width 123 height 19
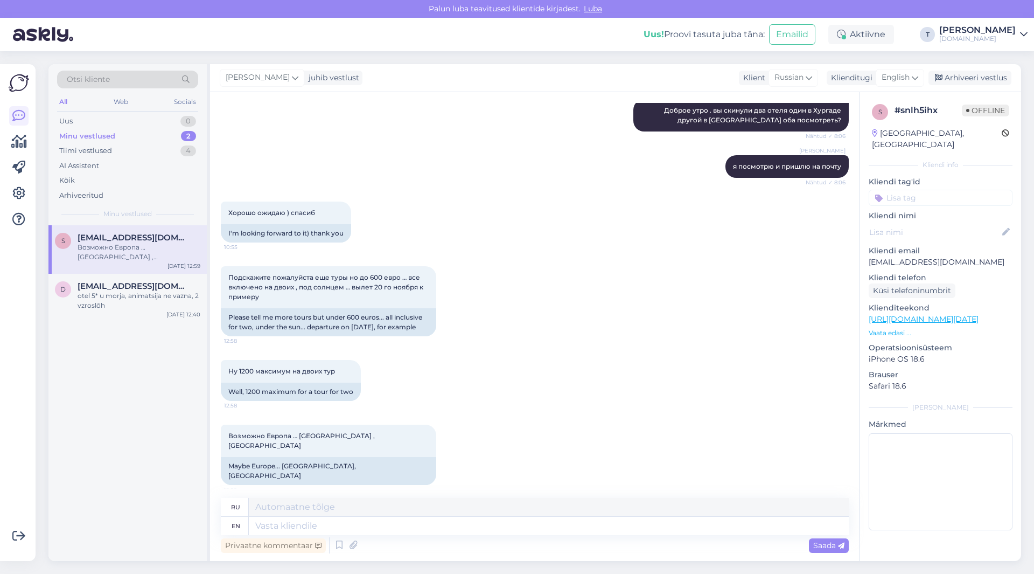
scroll to position [1807, 0]
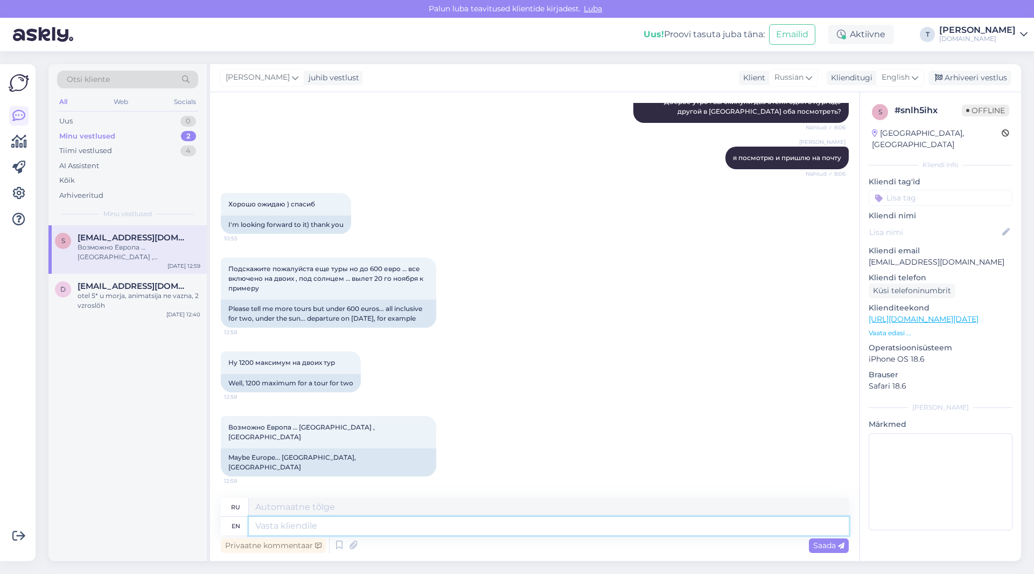
click at [390, 529] on textarea at bounding box center [549, 526] width 600 height 18
type textarea "t"
click at [911, 74] on div "English" at bounding box center [900, 77] width 48 height 17
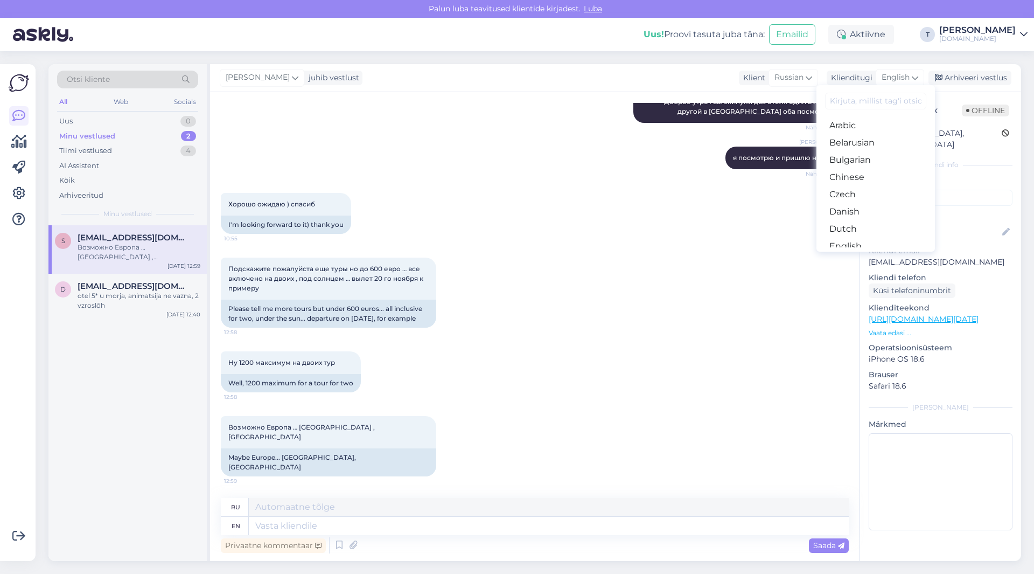
click at [858, 548] on link "Russian" at bounding box center [876, 556] width 119 height 17
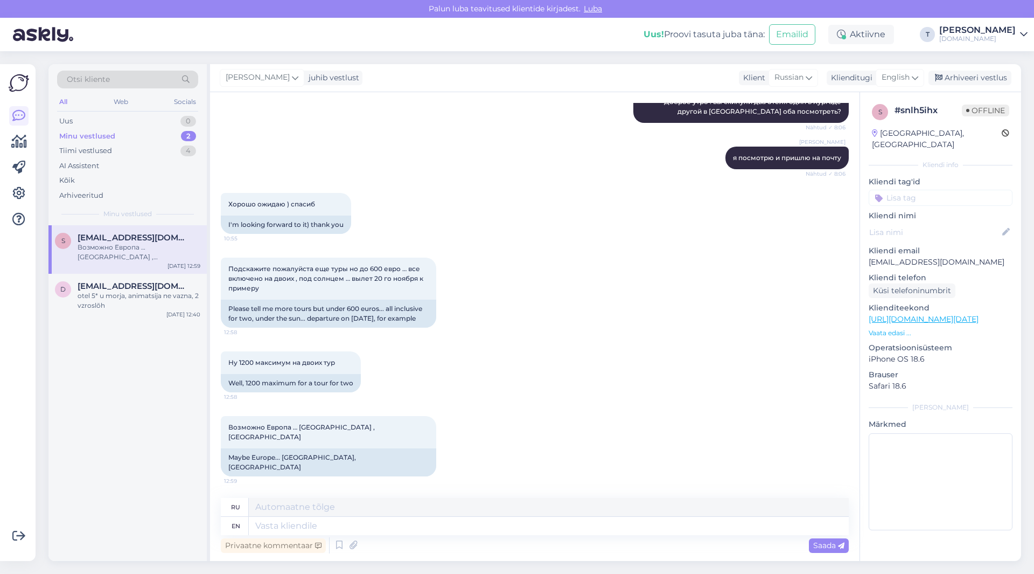
scroll to position [1793, 0]
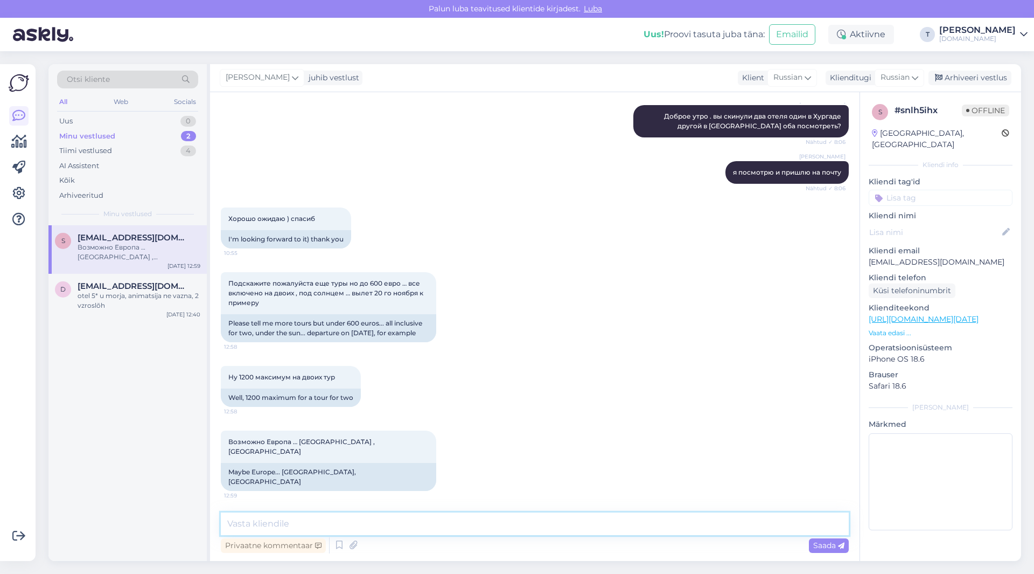
click at [308, 525] on textarea at bounding box center [535, 523] width 628 height 23
type textarea "y"
type textarea "на ноябрь только [GEOGRAPHIC_DATA] будет , европа все дороже"
click at [486, 524] on textarea "на ноябрь только [GEOGRAPHIC_DATA] будет , европа все дороже" at bounding box center [535, 523] width 628 height 23
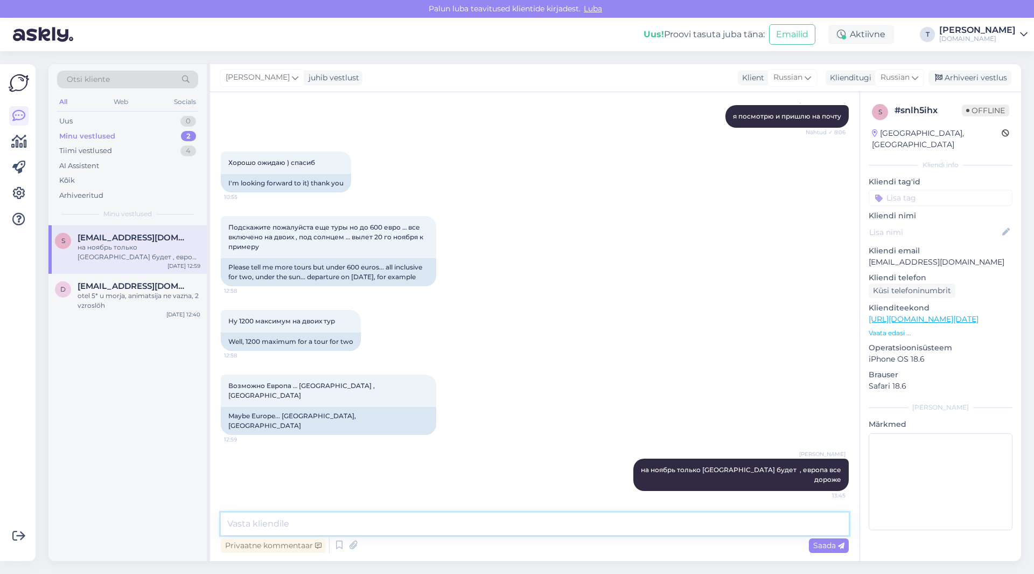
click at [486, 523] on textarea at bounding box center [535, 523] width 628 height 23
paste textarea "[URL][DOMAIN_NAME][DATE]"
type textarea "[URL][DOMAIN_NAME][DATE]"
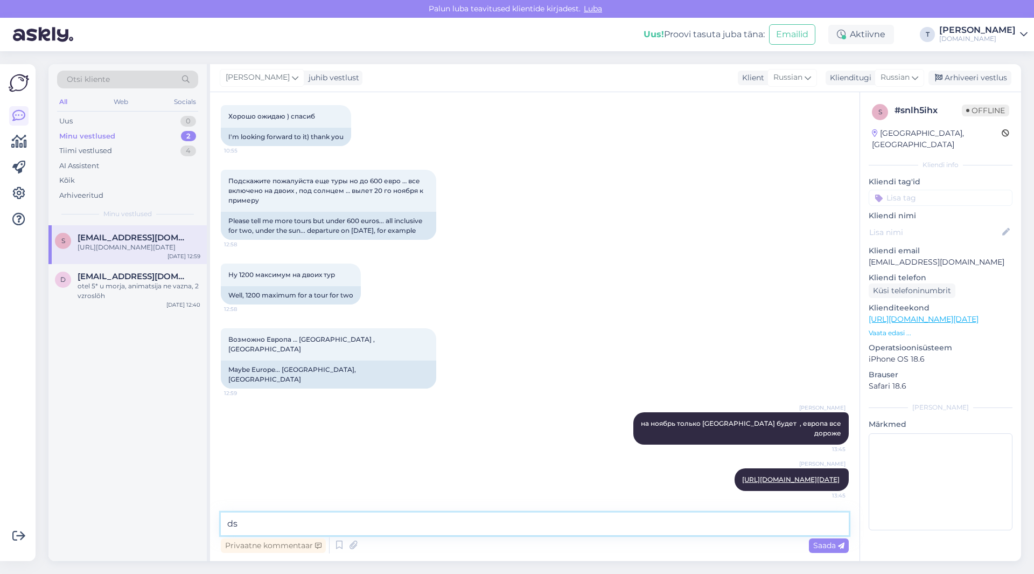
type textarea "d"
type textarea "j"
type textarea "отели тут цена на одного указана"
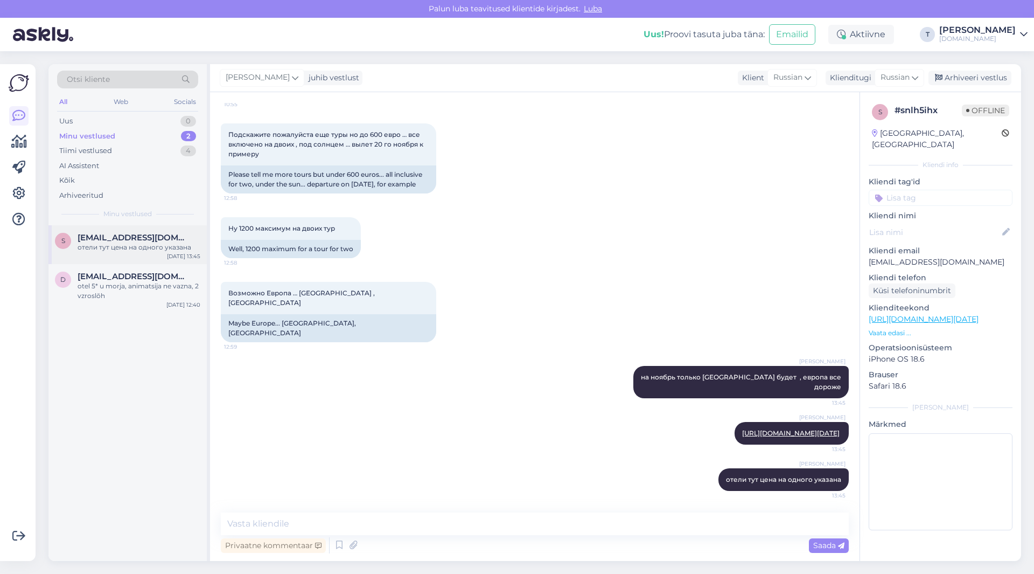
click at [117, 247] on div "отели тут цена на одного указана" at bounding box center [139, 247] width 123 height 10
click at [116, 289] on div "otel 5* u morja, animatsija ne vazna, 2 vzroslõh" at bounding box center [139, 290] width 123 height 19
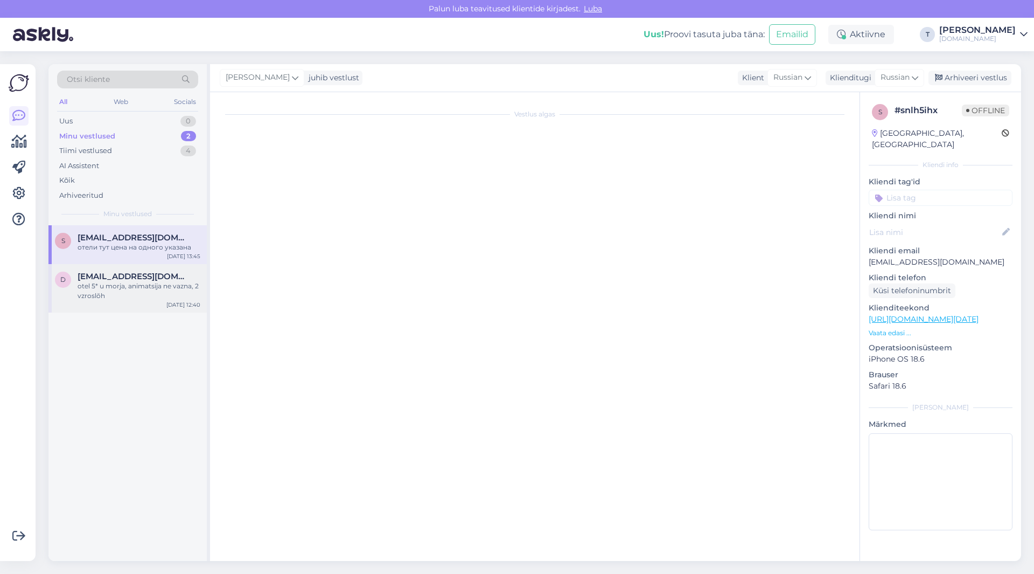
scroll to position [0, 0]
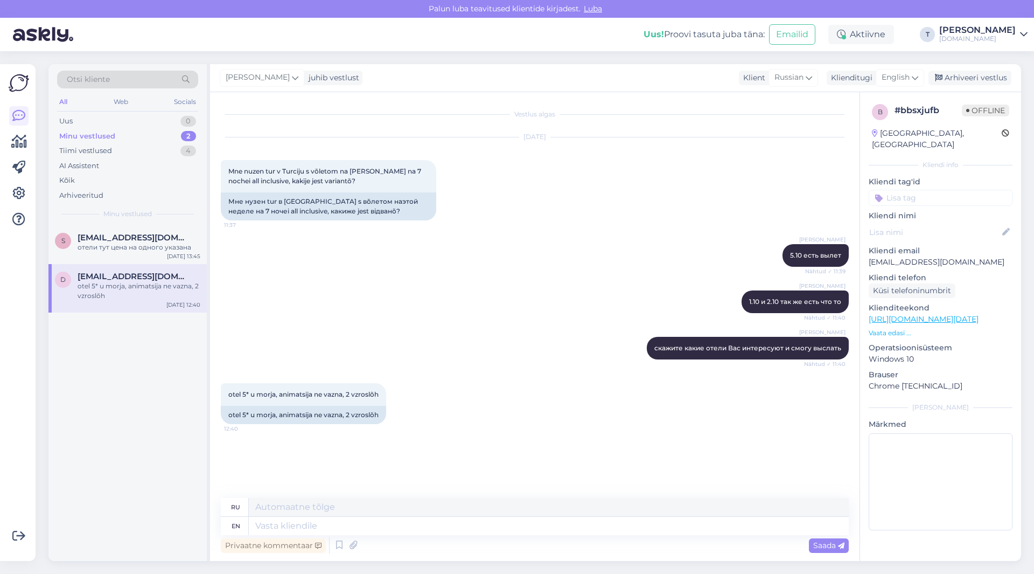
click at [905, 256] on p "[EMAIL_ADDRESS][DOMAIN_NAME]" at bounding box center [941, 261] width 144 height 11
click at [447, 309] on div "[PERSON_NAME] 1.10 и 2.10 так же есть что то Nähtud ✓ 11:40" at bounding box center [535, 301] width 628 height 46
click at [455, 315] on div "[PERSON_NAME] 1.10 и 2.10 так же есть что то Nähtud ✓ 11:40" at bounding box center [535, 301] width 628 height 46
drag, startPoint x: 955, startPoint y: 78, endPoint x: 440, endPoint y: 285, distance: 555.0
click at [440, 285] on div "[PERSON_NAME] juhib vestlust Klient Russian Klienditugi English Arabic Belarusi…" at bounding box center [615, 312] width 811 height 497
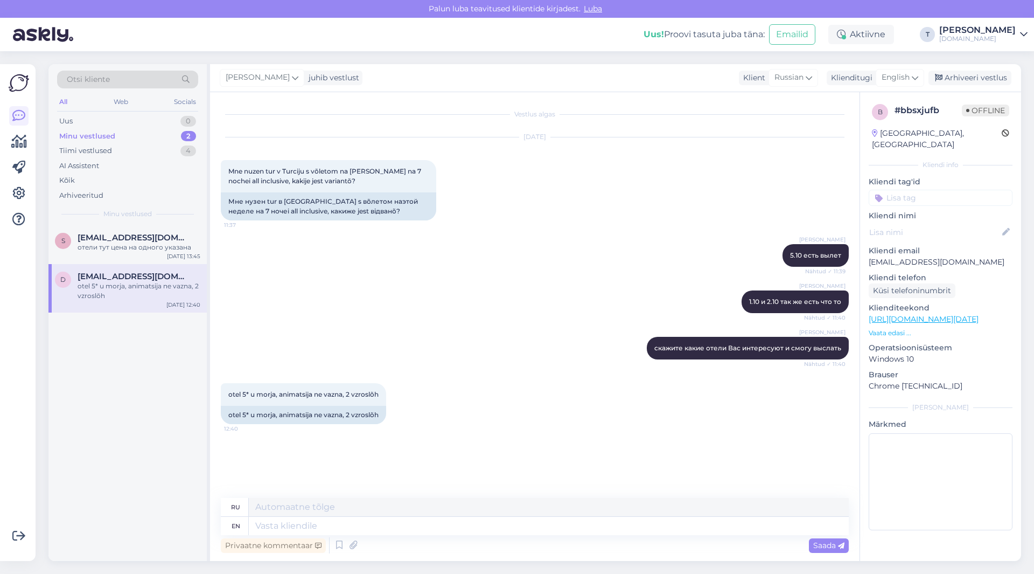
click at [441, 288] on div "[PERSON_NAME] 1.10 и 2.10 так же есть что то Nähtud ✓ 11:40" at bounding box center [535, 301] width 628 height 46
click at [124, 232] on div "s [EMAIL_ADDRESS][DOMAIN_NAME] отели тут цена на одного указана [DATE] 13:45" at bounding box center [127, 244] width 158 height 39
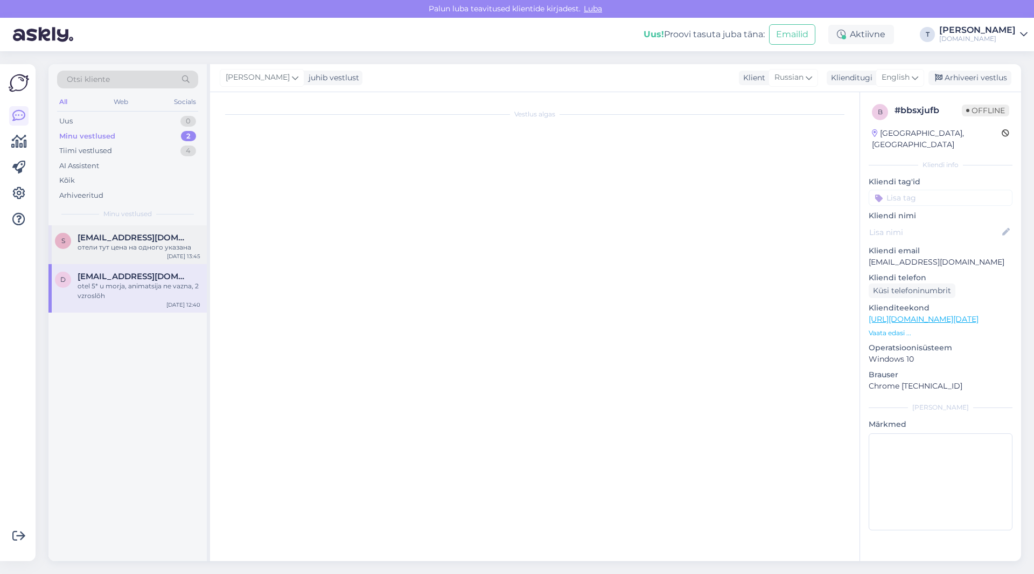
scroll to position [1951, 0]
